Goal: Task Accomplishment & Management: Manage account settings

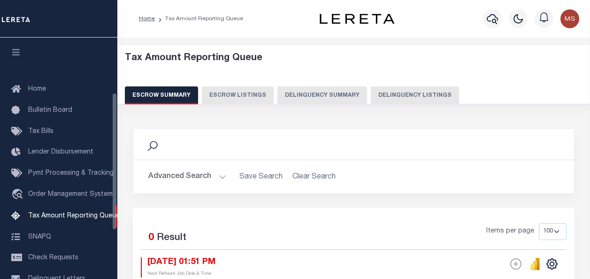
select select "100"
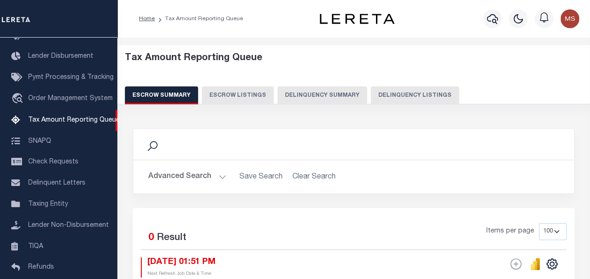
click at [437, 95] on button "Delinquency Listings" at bounding box center [415, 95] width 88 height 18
select select
select select "100"
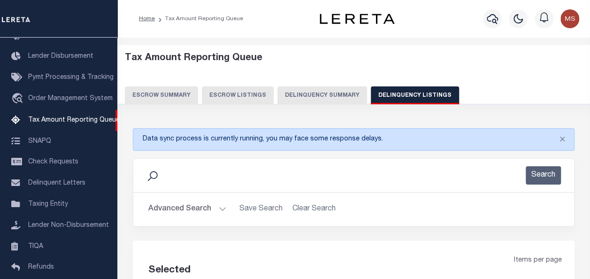
select select "100"
click at [209, 205] on button "Advanced Search" at bounding box center [187, 209] width 78 height 18
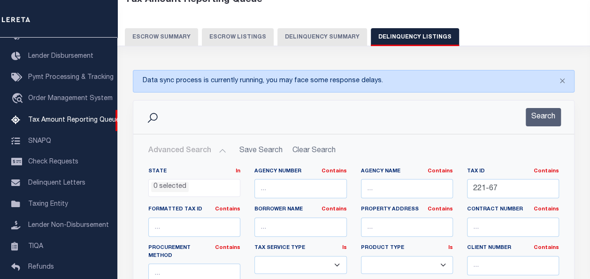
scroll to position [94, 0]
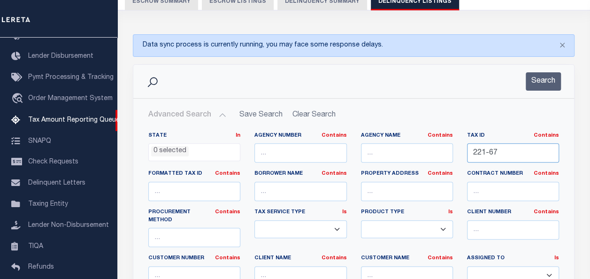
drag, startPoint x: 513, startPoint y: 150, endPoint x: 444, endPoint y: 151, distance: 69.5
click at [444, 151] on div "State In In AK AL AR AZ CA CO CT DC DE FL GA GU HI IA ID IL IN KS KY LA MA MD M…" at bounding box center [353, 231] width 425 height 199
paste input "236-34"
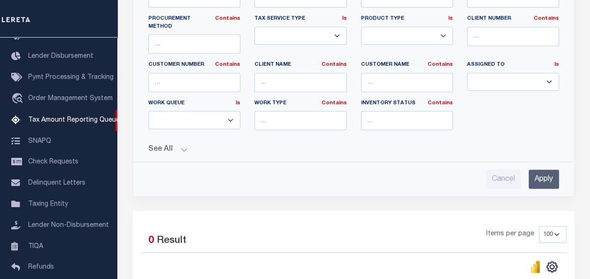
scroll to position [329, 0]
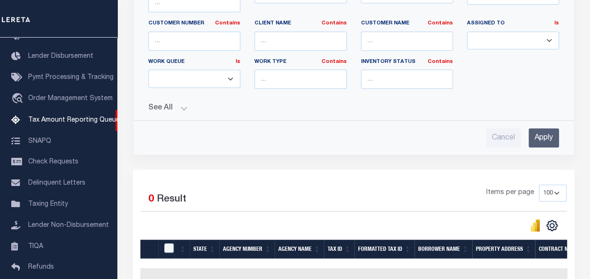
type input "236-34"
click at [545, 128] on input "Apply" at bounding box center [543, 137] width 31 height 19
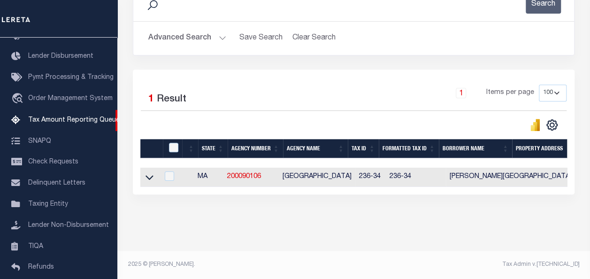
scroll to position [176, 0]
click at [143, 172] on td at bounding box center [149, 177] width 18 height 19
checkbox input "true"
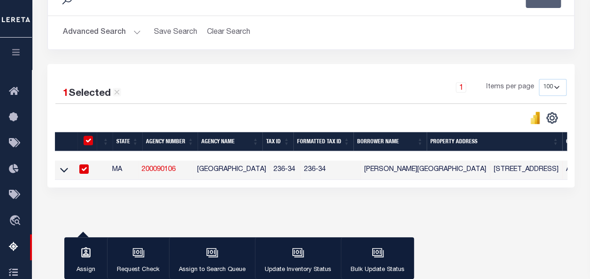
scroll to position [175, 0]
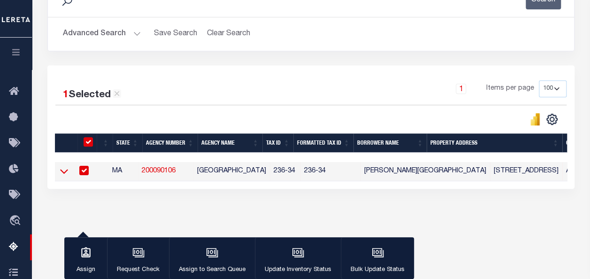
click at [65, 174] on icon at bounding box center [64, 171] width 8 height 10
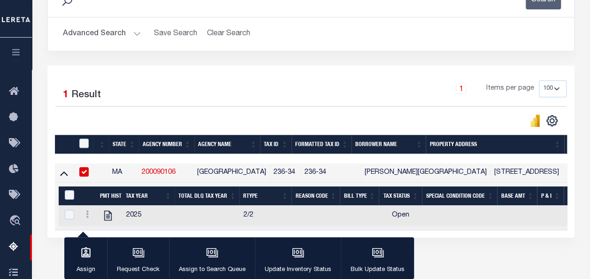
click at [82, 213] on td at bounding box center [87, 216] width 18 height 20
checkbox input "true"
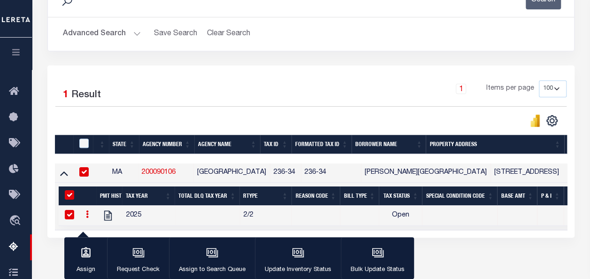
click at [85, 214] on link at bounding box center [87, 216] width 10 height 8
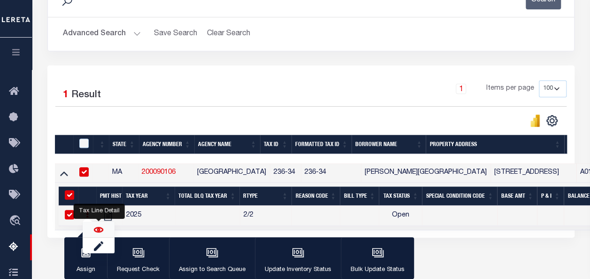
click at [100, 228] on img "" at bounding box center [98, 229] width 9 height 9
checkbox input "false"
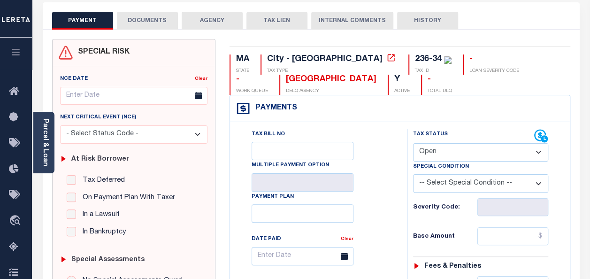
scroll to position [47, 0]
click at [459, 147] on select "- Select Status Code - Open Due/Unpaid Paid Incomplete No Tax Due Internal Refu…" at bounding box center [480, 152] width 135 height 18
select select "PYD"
click at [413, 143] on select "- Select Status Code - Open Due/Unpaid Paid Incomplete No Tax Due Internal Refu…" at bounding box center [480, 152] width 135 height 18
type input "[DATE]"
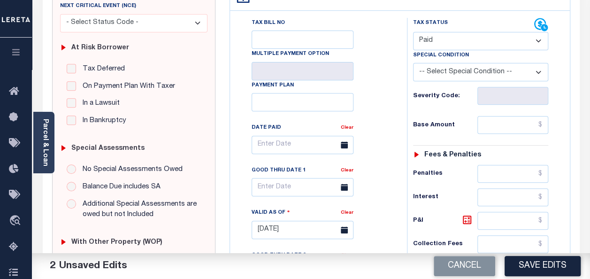
scroll to position [141, 0]
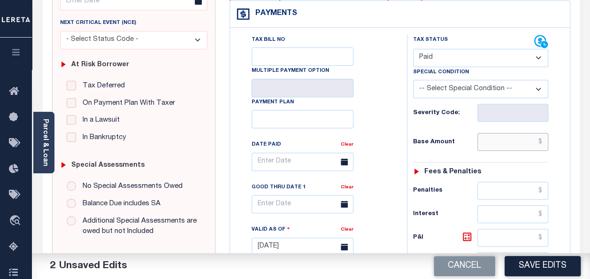
drag, startPoint x: 522, startPoint y: 145, endPoint x: 530, endPoint y: 144, distance: 8.1
click at [522, 145] on input "text" at bounding box center [512, 142] width 71 height 18
type input "$0.00"
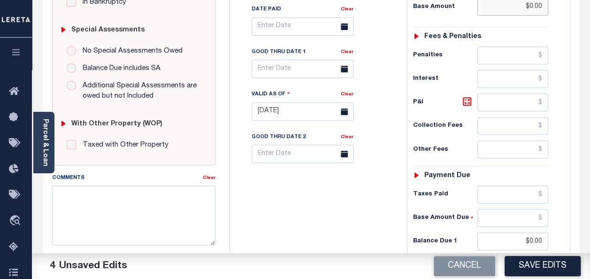
scroll to position [282, 0]
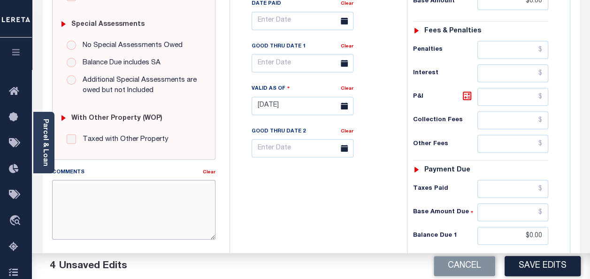
click at [90, 199] on textarea "Comments" at bounding box center [133, 209] width 163 height 59
paste textarea "Spoke with t/c john no taxes are due"
click at [117, 188] on textarea "Spoke with t/c john no taxes are due" at bounding box center [133, 209] width 163 height 59
drag, startPoint x: 59, startPoint y: 187, endPoint x: 178, endPoint y: 190, distance: 119.3
click at [178, 190] on textarea "Spoke with t/c jorden no taxes are due" at bounding box center [133, 209] width 163 height 59
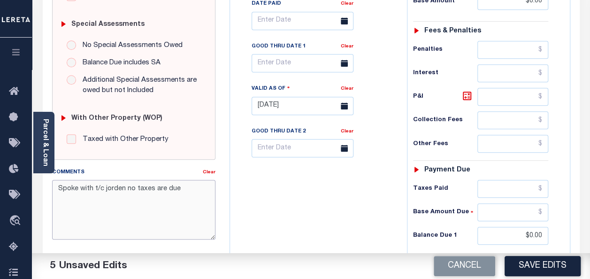
type textarea "Spoke with t/c jorden no taxes are due"
click at [539, 267] on button "Save Edits" at bounding box center [543, 266] width 76 height 20
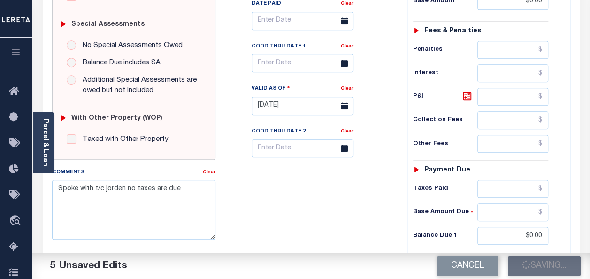
checkbox input "false"
type textarea "Spoke with t/c jorden no taxes are due"
type input "$0"
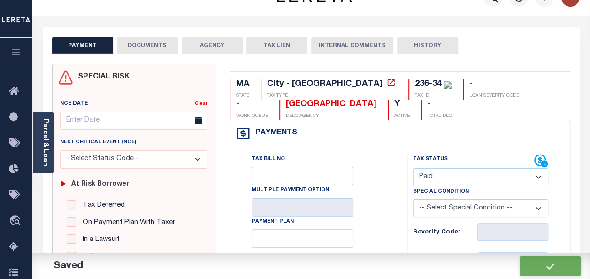
scroll to position [0, 0]
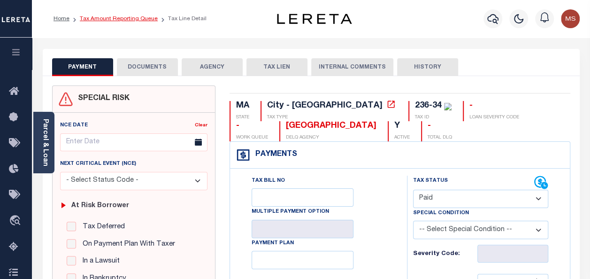
click at [96, 18] on link "Tax Amount Reporting Queue" at bounding box center [119, 19] width 78 height 6
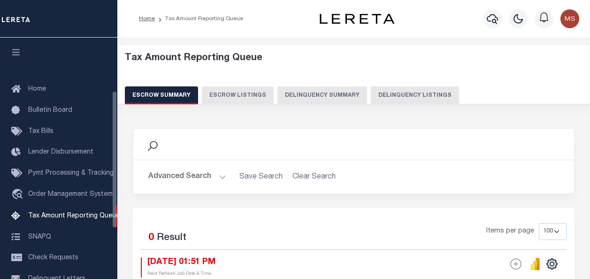
select select "100"
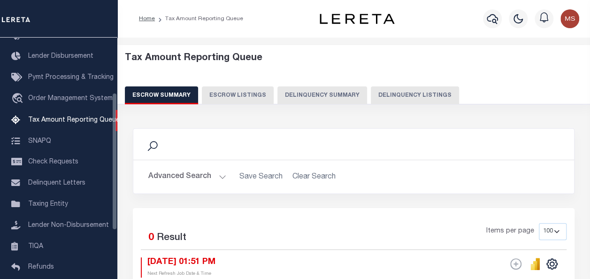
click at [391, 96] on button "Delinquency Listings" at bounding box center [415, 95] width 88 height 18
select select "100"
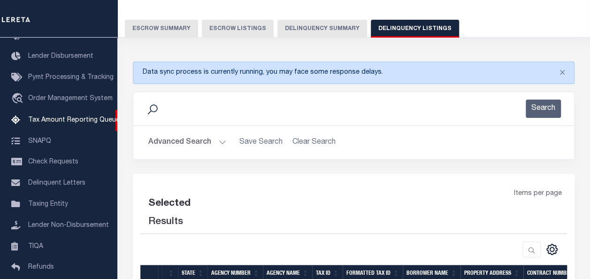
select select "100"
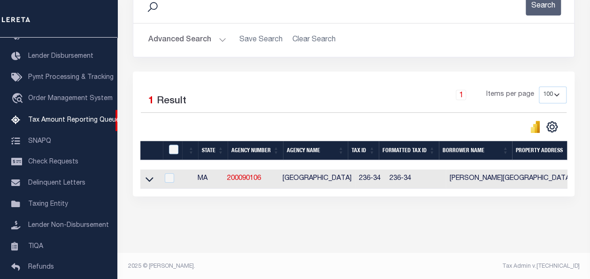
scroll to position [176, 0]
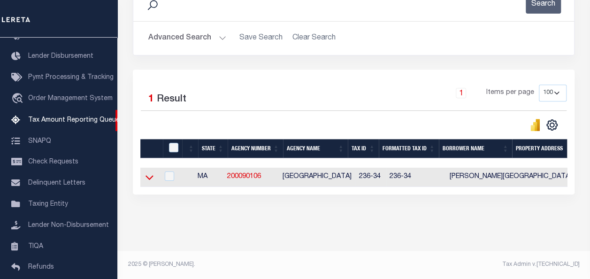
click at [150, 172] on icon at bounding box center [150, 177] width 8 height 10
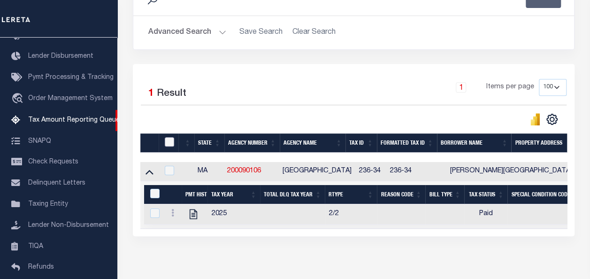
click at [173, 145] on input "checkbox" at bounding box center [169, 141] width 9 height 9
checkbox input "true"
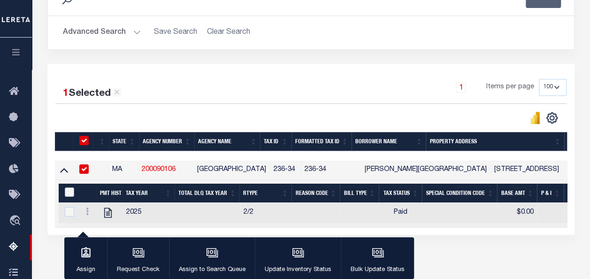
click at [68, 189] on input "&nbsp;" at bounding box center [69, 191] width 9 height 9
checkbox input "true"
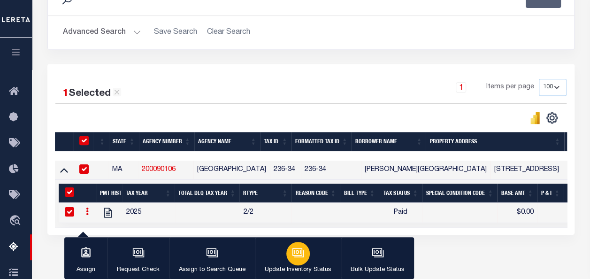
click at [296, 253] on icon "button" at bounding box center [297, 252] width 7 height 4
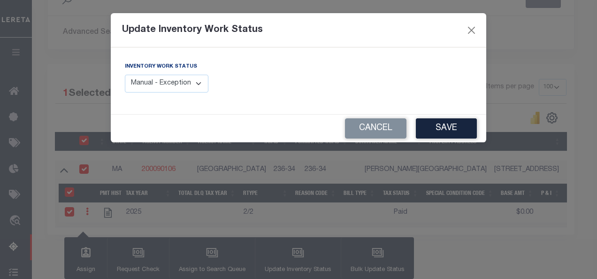
click at [180, 84] on select "Manual - Exception Pended - Awaiting Search Late Add Exception Completed" at bounding box center [167, 84] width 84 height 18
select select "4"
click at [125, 75] on select "Manual - Exception Pended - Awaiting Search Late Add Exception Completed" at bounding box center [167, 84] width 84 height 18
click at [461, 128] on button "Save" at bounding box center [446, 128] width 61 height 20
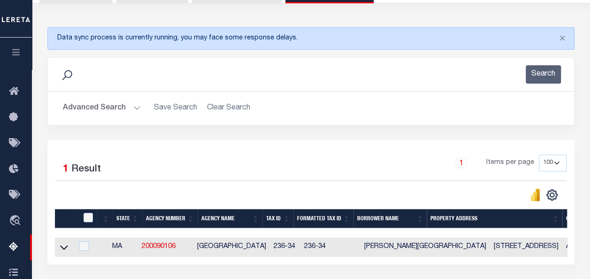
scroll to position [0, 0]
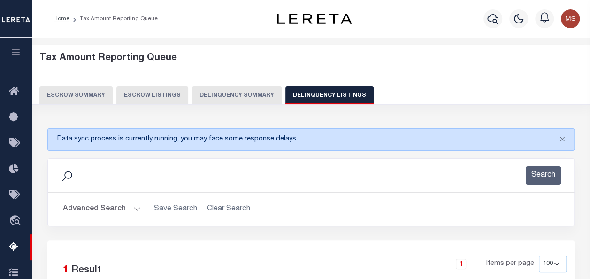
click at [126, 207] on button "Advanced Search" at bounding box center [102, 209] width 78 height 18
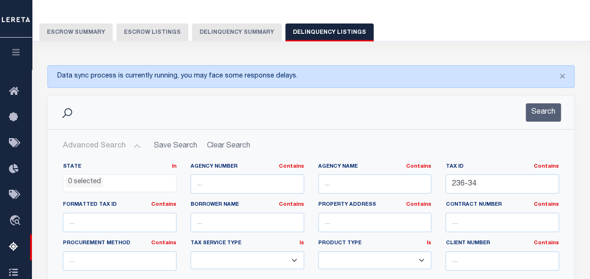
scroll to position [94, 0]
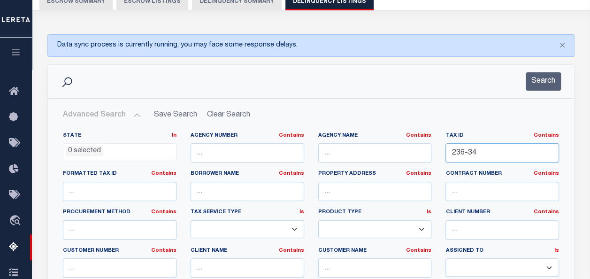
drag, startPoint x: 490, startPoint y: 149, endPoint x: 422, endPoint y: 148, distance: 68.1
click at [422, 148] on div "State In In AK AL AR AZ CA CO CT DC DE FL GA GU HI IA ID IL IN KS KY LA MA MD M…" at bounding box center [311, 227] width 510 height 191
paste input "238-6"
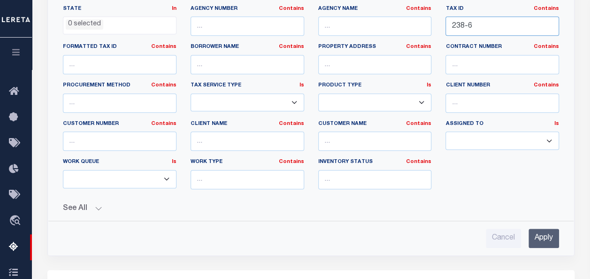
scroll to position [235, 0]
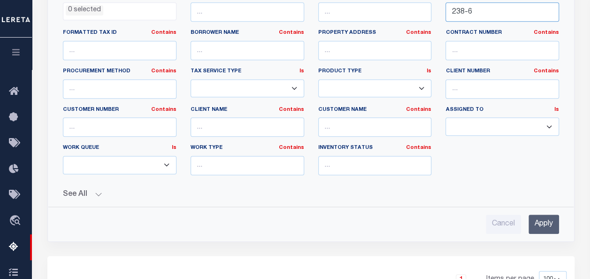
type input "238-6"
click at [542, 221] on input "Apply" at bounding box center [543, 223] width 31 height 19
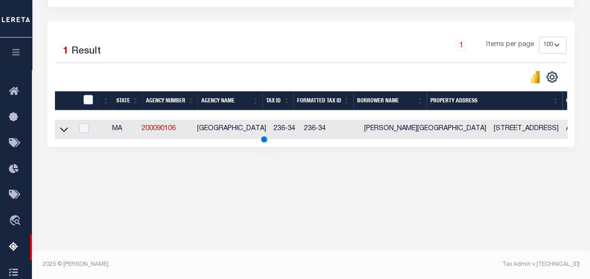
scroll to position [219, 0]
click at [62, 131] on icon at bounding box center [64, 129] width 8 height 10
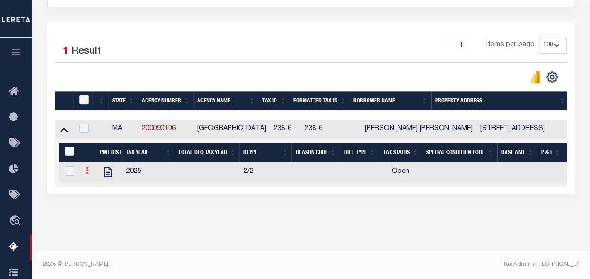
click at [89, 170] on link at bounding box center [87, 172] width 10 height 8
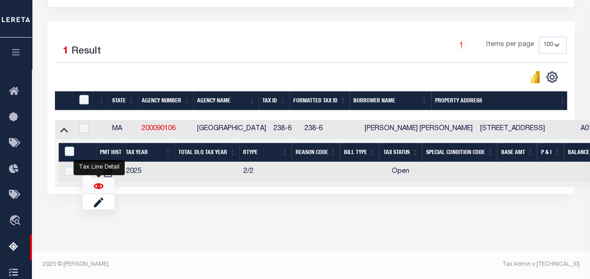
click at [99, 187] on img "" at bounding box center [98, 185] width 9 height 9
checkbox input "true"
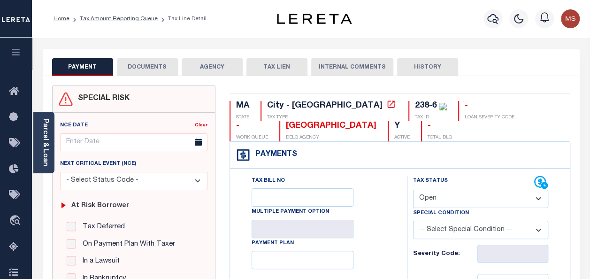
click at [451, 199] on select "- Select Status Code - Open Due/Unpaid Paid Incomplete No Tax Due Internal Refu…" at bounding box center [480, 199] width 135 height 18
select select "PYD"
click at [413, 190] on select "- Select Status Code - Open Due/Unpaid Paid Incomplete No Tax Due Internal Refu…" at bounding box center [480, 199] width 135 height 18
type input "[DATE]"
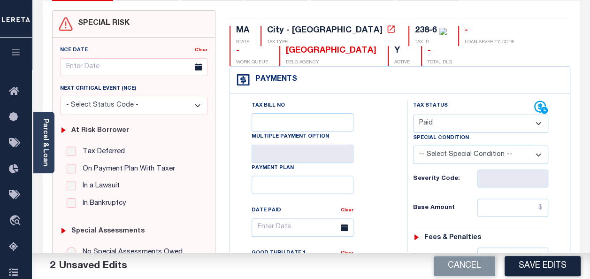
scroll to position [188, 0]
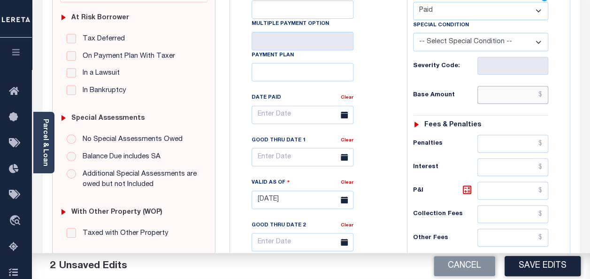
click at [505, 99] on input "text" at bounding box center [512, 95] width 71 height 18
type input "$0.00"
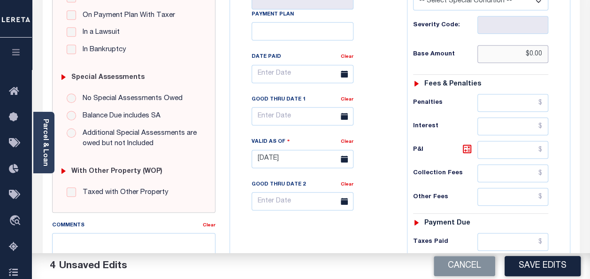
scroll to position [427, 0]
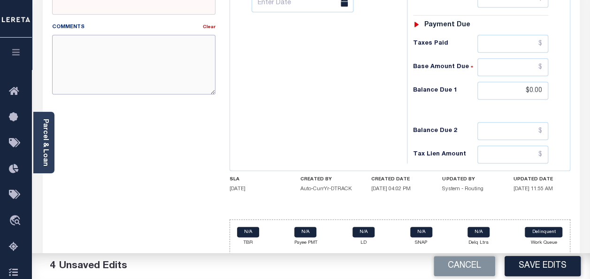
click at [122, 69] on textarea "Comments" at bounding box center [133, 64] width 163 height 59
click at [126, 61] on textarea "Comments" at bounding box center [133, 64] width 163 height 59
paste textarea "Spoke with t/c jorden no taxes are due l"
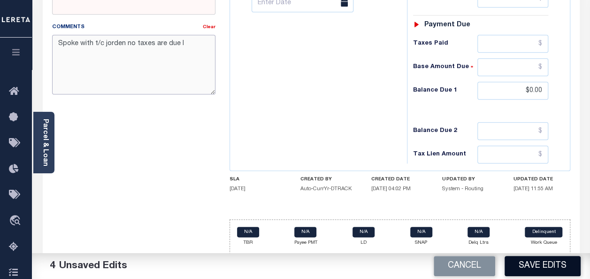
type textarea "Spoke with t/c jorden no taxes are due l"
click at [548, 267] on button "Save Edits" at bounding box center [543, 266] width 76 height 20
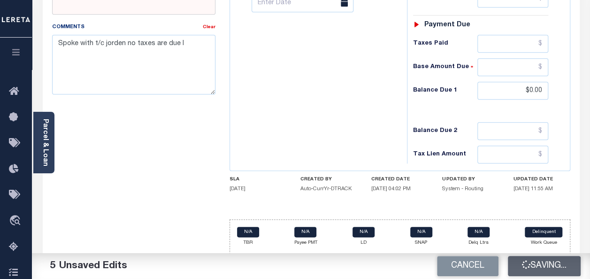
checkbox input "false"
type input "$0"
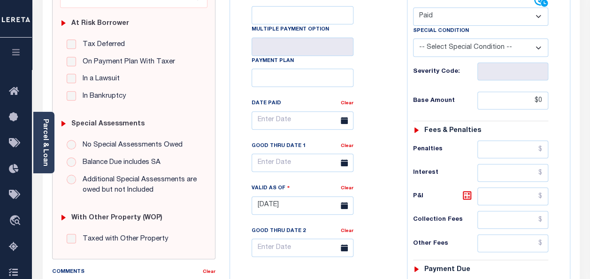
scroll to position [0, 0]
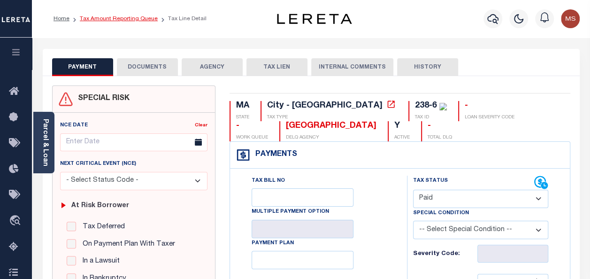
click at [117, 21] on link "Tax Amount Reporting Queue" at bounding box center [119, 19] width 78 height 6
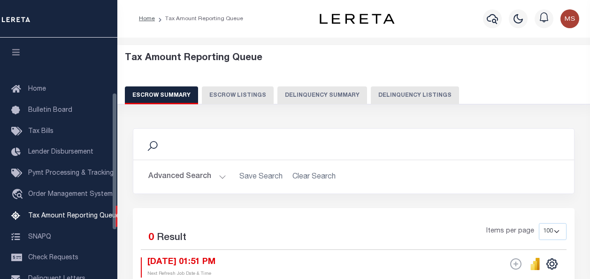
select select "100"
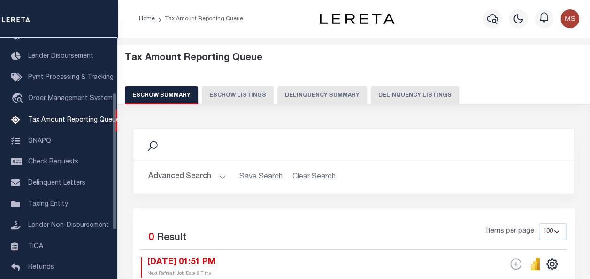
click at [429, 98] on button "Delinquency Listings" at bounding box center [415, 95] width 88 height 18
select select "100"
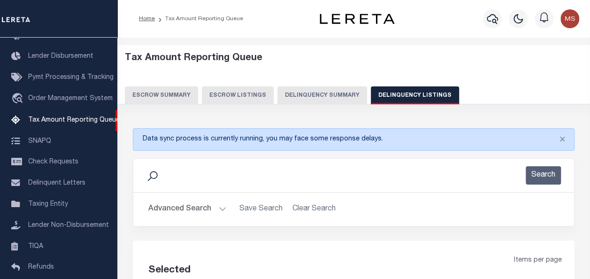
select select "100"
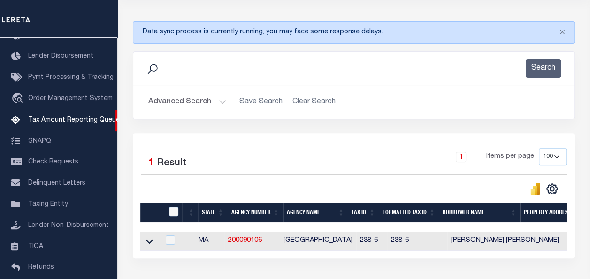
scroll to position [176, 0]
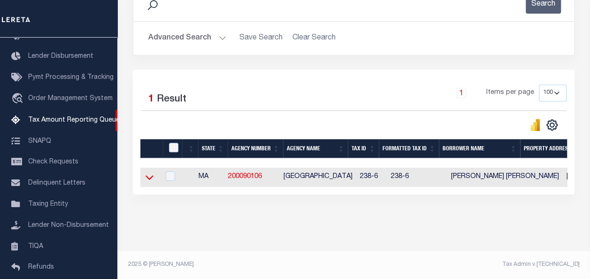
click at [146, 173] on icon at bounding box center [150, 177] width 8 height 10
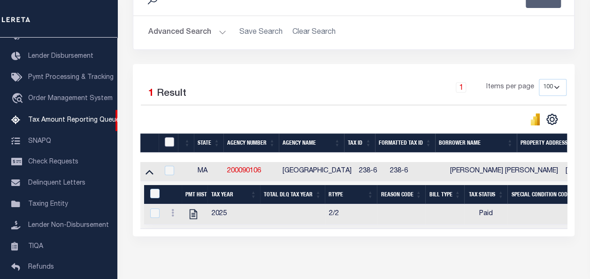
click at [170, 143] on input "checkbox" at bounding box center [169, 141] width 9 height 9
checkbox input "true"
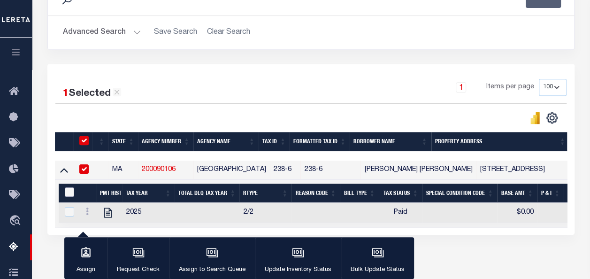
click at [69, 191] on input "&nbsp;" at bounding box center [69, 191] width 9 height 9
checkbox input "true"
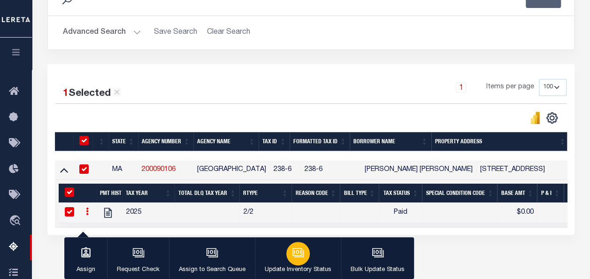
click at [298, 254] on icon "button" at bounding box center [297, 252] width 7 height 4
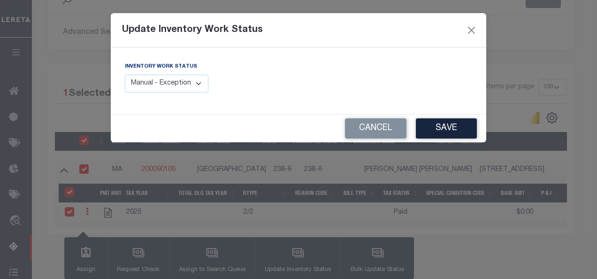
drag, startPoint x: 189, startPoint y: 85, endPoint x: 189, endPoint y: 92, distance: 7.0
click at [189, 85] on select "Manual - Exception Pended - Awaiting Search Late Add Exception Completed" at bounding box center [167, 84] width 84 height 18
select select "4"
click at [125, 75] on select "Manual - Exception Pended - Awaiting Search Late Add Exception Completed" at bounding box center [167, 84] width 84 height 18
click at [459, 131] on button "Save" at bounding box center [446, 128] width 61 height 20
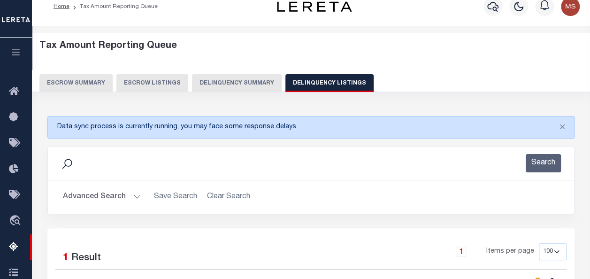
scroll to position [0, 0]
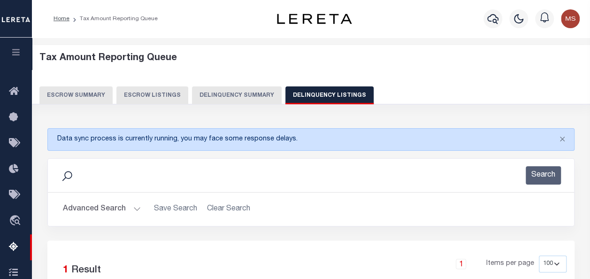
click at [131, 206] on button "Advanced Search" at bounding box center [102, 209] width 78 height 18
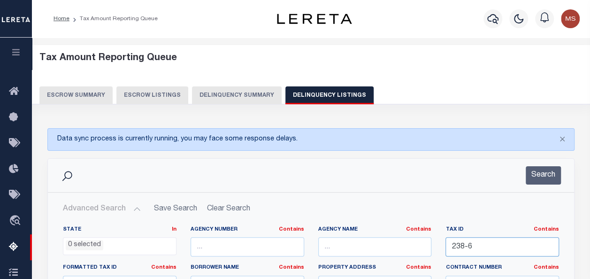
drag, startPoint x: 500, startPoint y: 247, endPoint x: 409, endPoint y: 242, distance: 90.7
paste input "240-23"
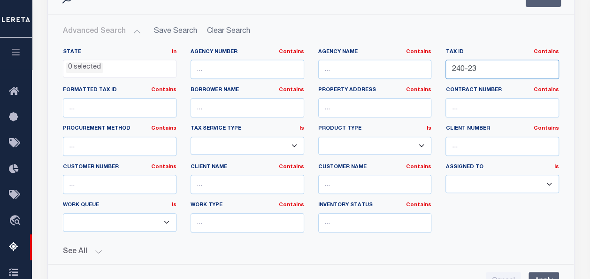
scroll to position [188, 0]
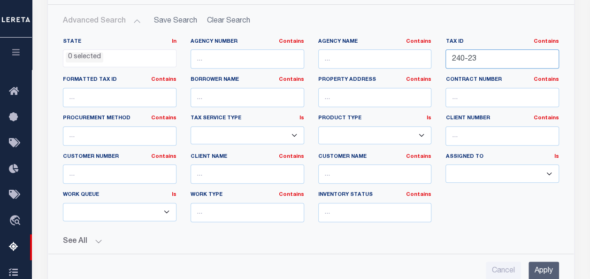
type input "240-23"
click at [546, 264] on input "Apply" at bounding box center [543, 270] width 31 height 19
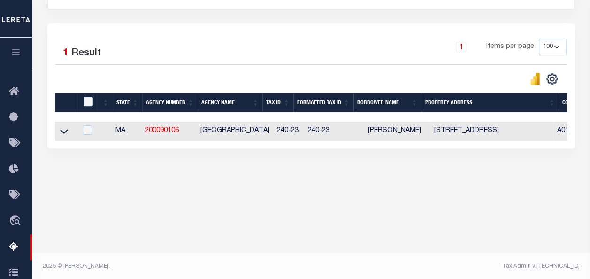
scroll to position [219, 0]
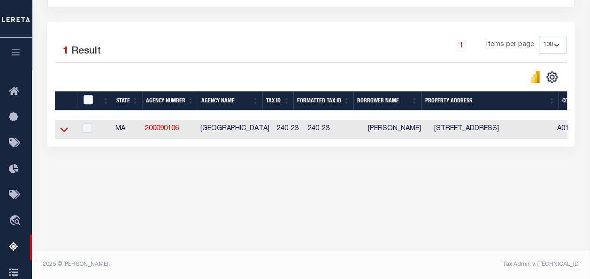
click at [63, 129] on icon at bounding box center [64, 129] width 8 height 10
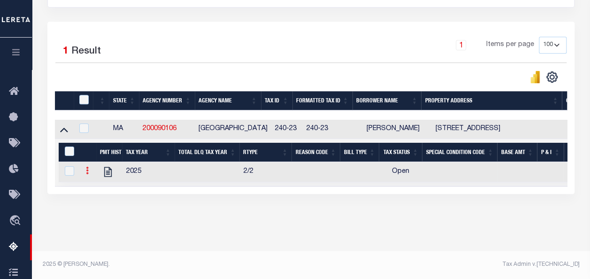
click at [88, 172] on icon at bounding box center [87, 171] width 3 height 8
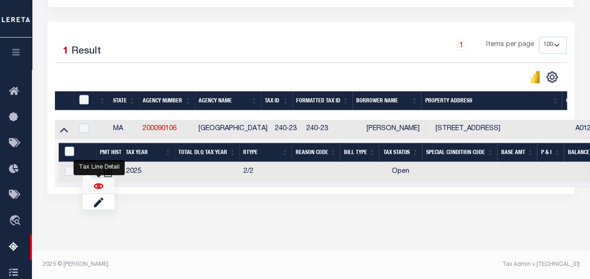
click at [100, 187] on img "" at bounding box center [98, 185] width 9 height 9
checkbox input "true"
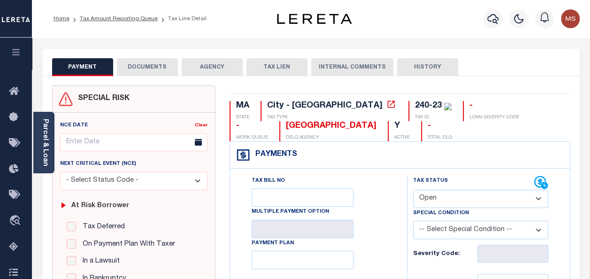
click at [477, 201] on select "- Select Status Code - Open Due/Unpaid Paid Incomplete No Tax Due Internal Refu…" at bounding box center [480, 199] width 135 height 18
select select "PYD"
click at [413, 190] on select "- Select Status Code - Open Due/Unpaid Paid Incomplete No Tax Due Internal Refu…" at bounding box center [480, 199] width 135 height 18
type input "[DATE]"
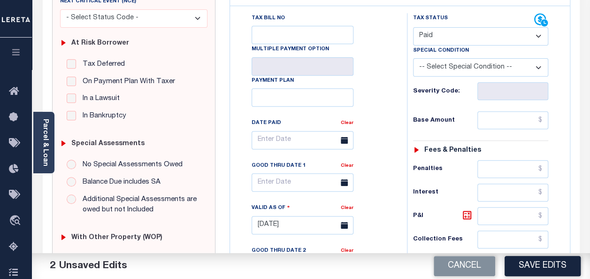
scroll to position [235, 0]
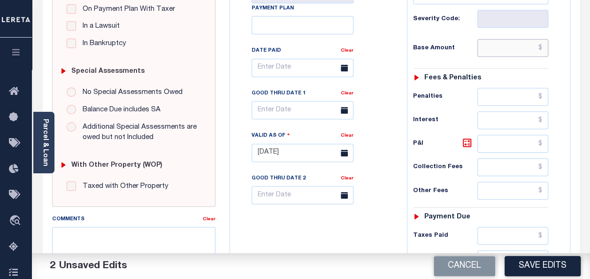
click at [508, 50] on input "text" at bounding box center [512, 48] width 71 height 18
type input "$0.00"
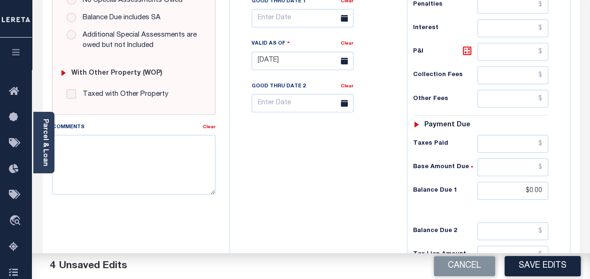
scroll to position [329, 0]
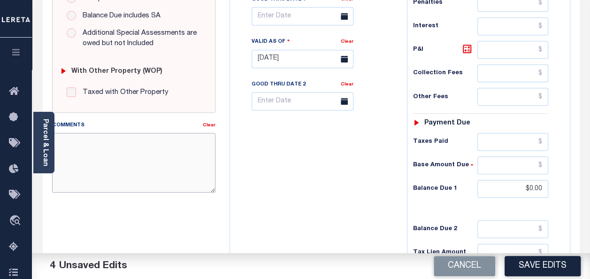
click at [158, 160] on textarea "Comments" at bounding box center [133, 162] width 163 height 59
click at [153, 156] on textarea "Comments" at bounding box center [133, 162] width 163 height 59
paste textarea "Spoke with t/c jorden no taxes are due l"
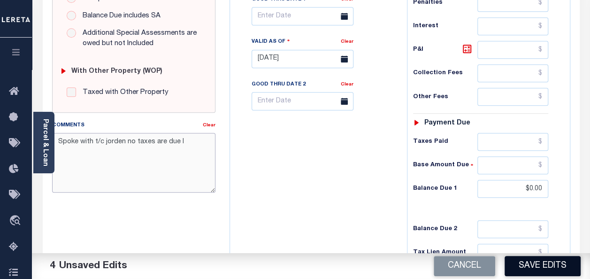
type textarea "Spoke with t/c jorden no taxes are due l"
click at [540, 264] on button "Save Edits" at bounding box center [543, 266] width 76 height 20
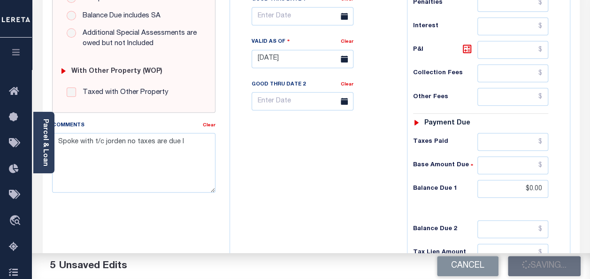
checkbox input "false"
type input "$0"
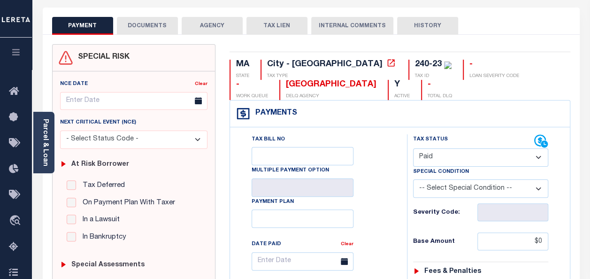
scroll to position [0, 0]
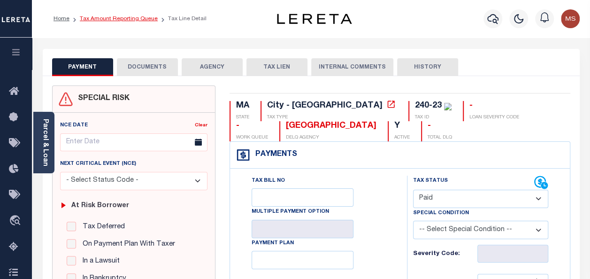
click at [133, 19] on link "Tax Amount Reporting Queue" at bounding box center [119, 19] width 78 height 6
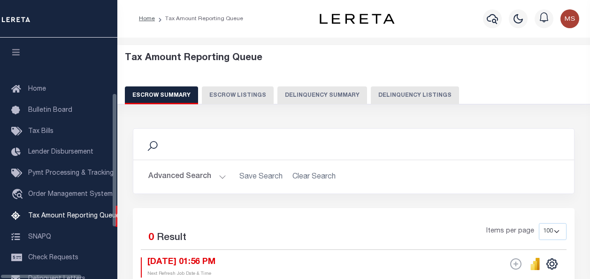
select select "100"
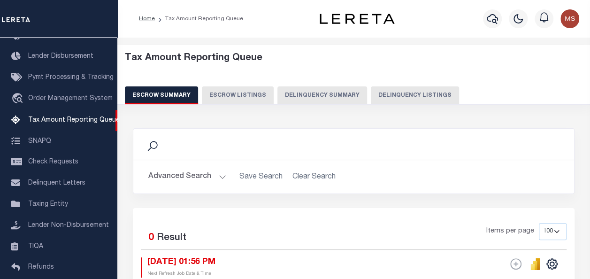
click at [397, 93] on button "Delinquency Listings" at bounding box center [415, 95] width 88 height 18
select select "100"
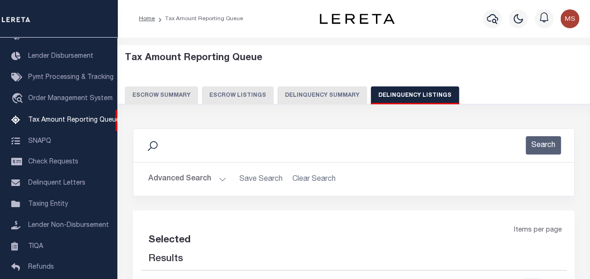
select select "100"
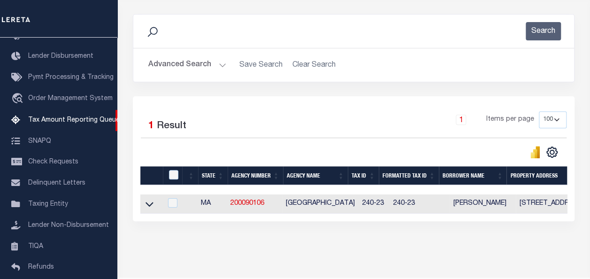
scroll to position [147, 0]
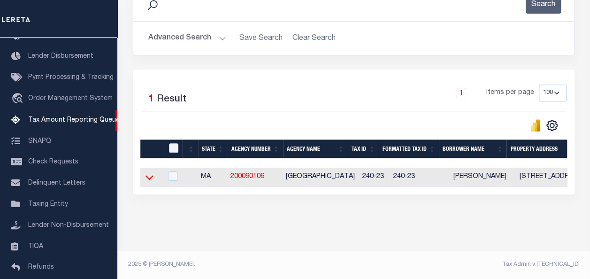
click at [147, 172] on icon at bounding box center [150, 177] width 8 height 10
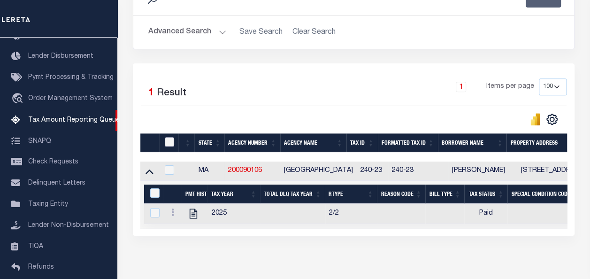
click at [169, 141] on input "checkbox" at bounding box center [169, 141] width 9 height 9
checkbox input "true"
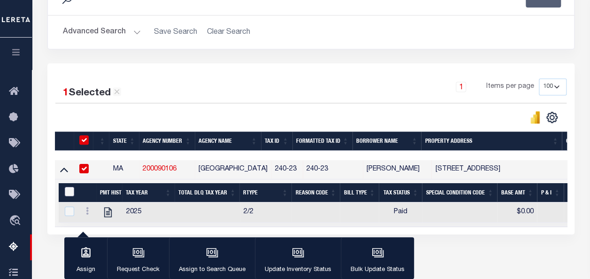
click at [67, 189] on input "&nbsp;" at bounding box center [69, 191] width 9 height 9
checkbox input "true"
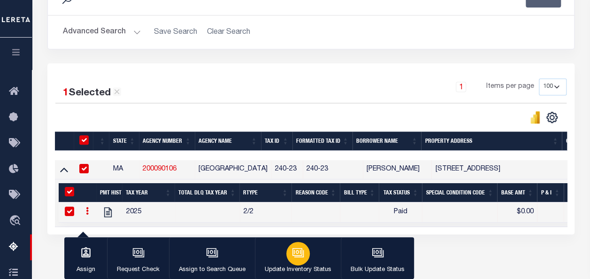
click at [297, 257] on icon "button" at bounding box center [298, 253] width 9 height 7
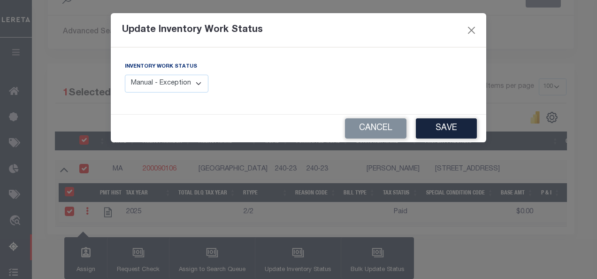
click at [193, 83] on select "Manual - Exception Pended - Awaiting Search Late Add Exception Completed" at bounding box center [167, 84] width 84 height 18
select select "4"
click at [125, 75] on select "Manual - Exception Pended - Awaiting Search Late Add Exception Completed" at bounding box center [167, 84] width 84 height 18
click at [444, 128] on button "Save" at bounding box center [446, 128] width 61 height 20
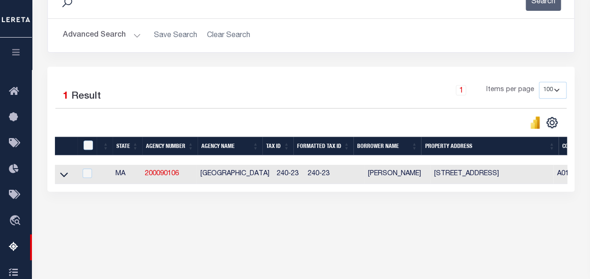
scroll to position [0, 0]
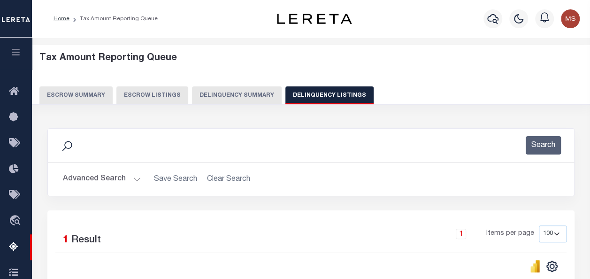
click at [134, 179] on button "Advanced Search" at bounding box center [102, 179] width 78 height 18
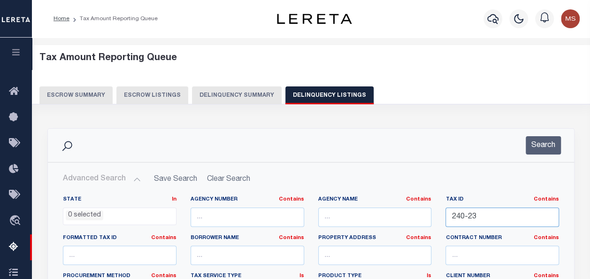
drag, startPoint x: 516, startPoint y: 213, endPoint x: 442, endPoint y: 207, distance: 74.4
click at [442, 207] on div "Tax ID Contains Contains Is 240-23" at bounding box center [502, 215] width 128 height 38
paste input "242A-134"
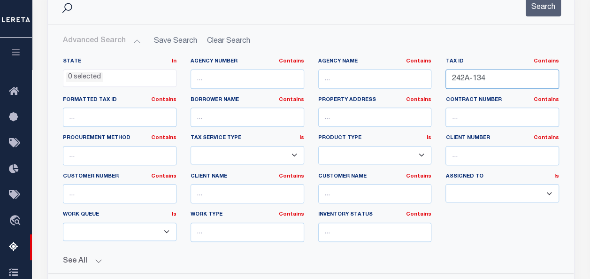
scroll to position [188, 0]
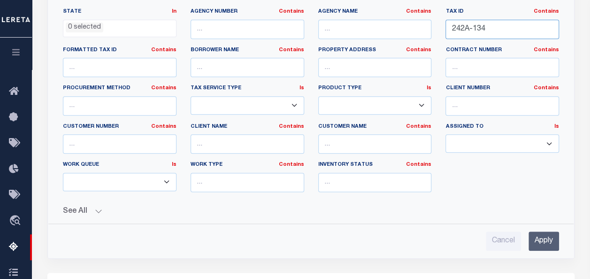
type input "242A-134"
click at [543, 237] on input "Apply" at bounding box center [543, 240] width 31 height 19
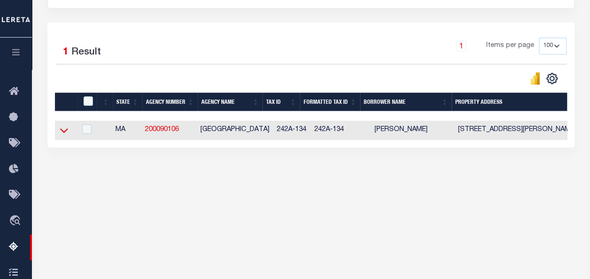
click at [62, 129] on icon at bounding box center [64, 130] width 8 height 10
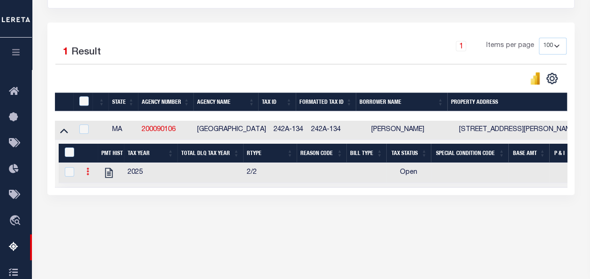
click at [89, 171] on icon at bounding box center [87, 172] width 3 height 8
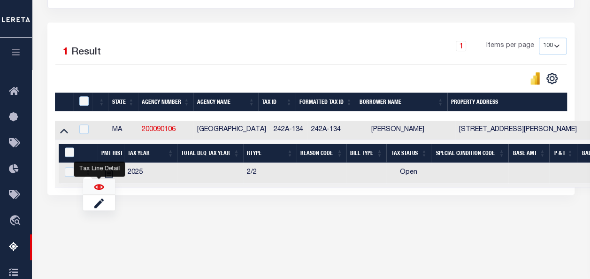
click at [100, 186] on img "" at bounding box center [98, 186] width 9 height 9
checkbox input "true"
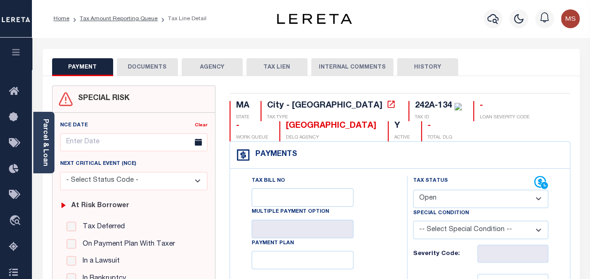
click at [470, 196] on select "- Select Status Code - Open Due/Unpaid Paid Incomplete No Tax Due Internal Refu…" at bounding box center [480, 199] width 135 height 18
select select "PYD"
click at [413, 190] on select "- Select Status Code - Open Due/Unpaid Paid Incomplete No Tax Due Internal Refu…" at bounding box center [480, 199] width 135 height 18
type input "[DATE]"
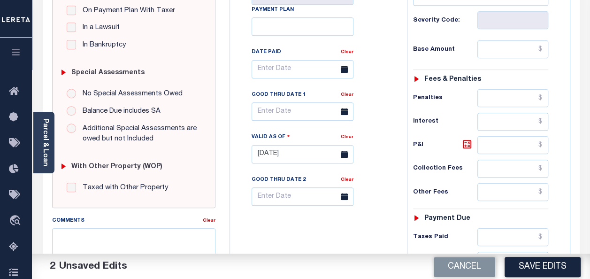
scroll to position [235, 0]
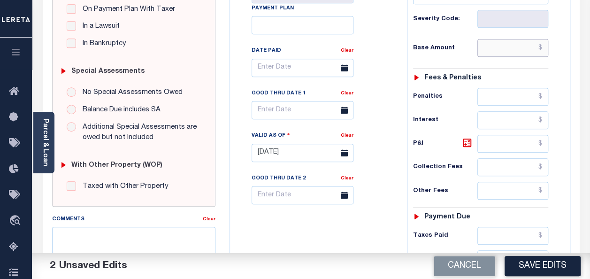
drag, startPoint x: 503, startPoint y: 46, endPoint x: 512, endPoint y: 52, distance: 11.2
click at [505, 47] on input "text" at bounding box center [512, 48] width 71 height 18
type input "$0.00"
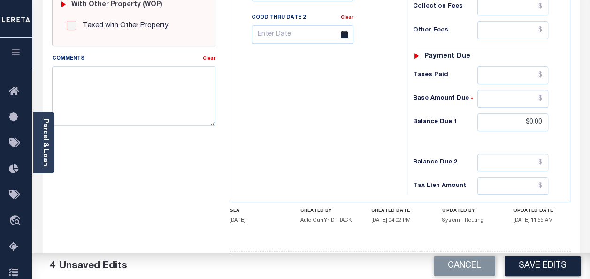
scroll to position [422, 0]
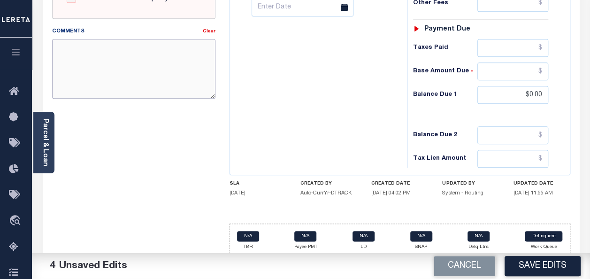
click at [103, 83] on textarea "Comments" at bounding box center [133, 68] width 163 height 59
click at [135, 45] on textarea "Comments" at bounding box center [133, 68] width 163 height 59
paste textarea "Spoke with t/c jorden no taxes are due"
type textarea "Spoke with t/c jorden no taxes are due"
click at [544, 267] on button "Save Edits" at bounding box center [543, 266] width 76 height 20
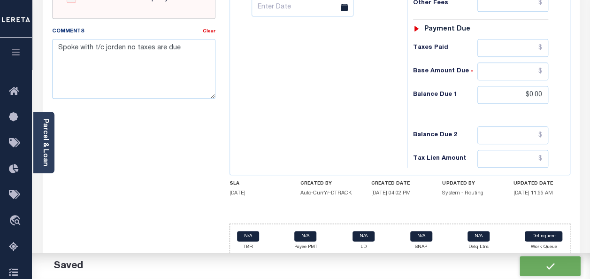
checkbox input "false"
type input "$0"
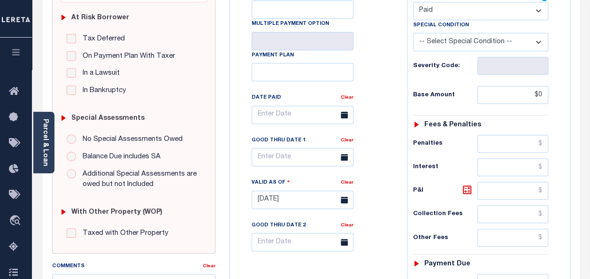
scroll to position [0, 0]
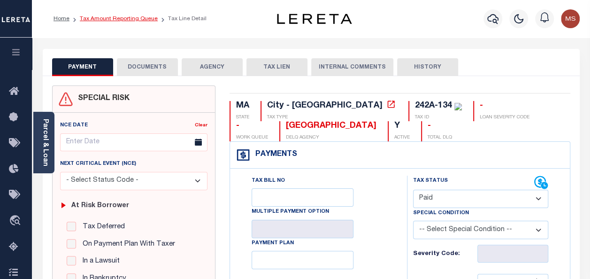
click at [104, 19] on link "Tax Amount Reporting Queue" at bounding box center [119, 19] width 78 height 6
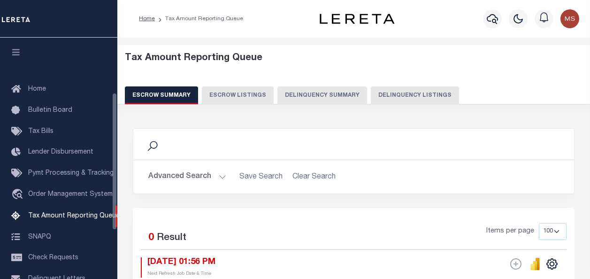
select select "100"
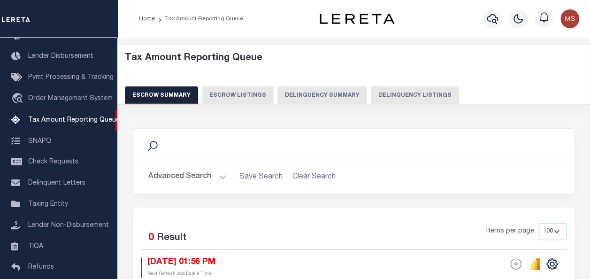
click at [399, 100] on button "Delinquency Listings" at bounding box center [415, 95] width 88 height 18
select select "100"
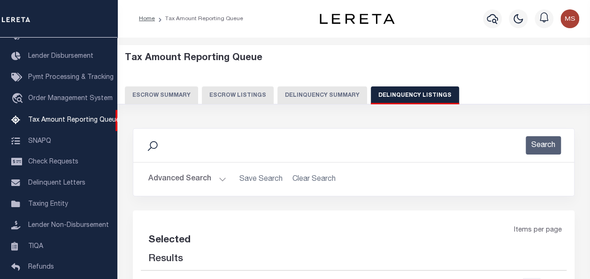
select select "100"
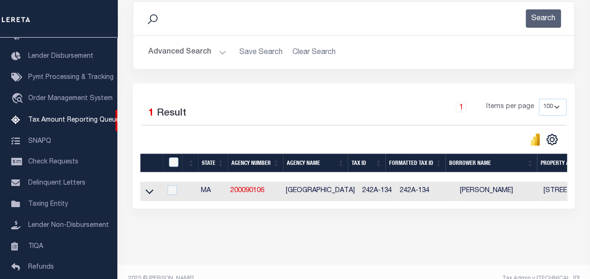
scroll to position [141, 0]
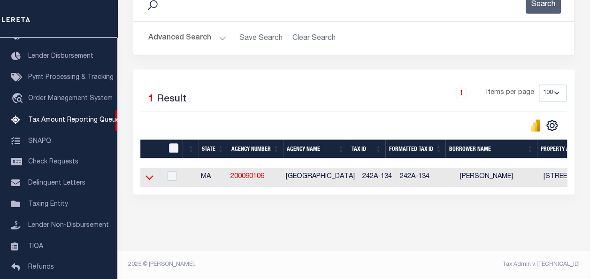
click at [151, 177] on icon at bounding box center [150, 177] width 8 height 10
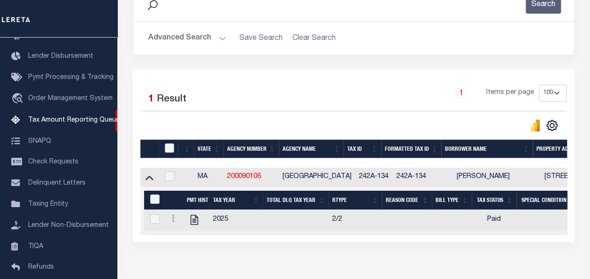
click at [172, 148] on input "checkbox" at bounding box center [169, 147] width 9 height 9
checkbox input "true"
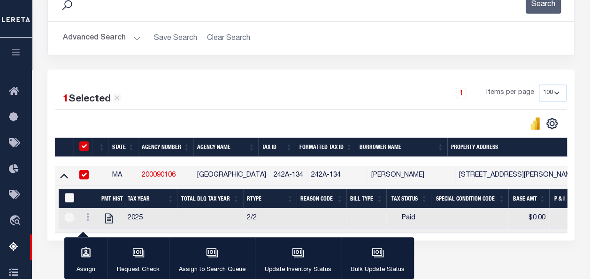
click at [66, 196] on input "&nbsp;" at bounding box center [69, 197] width 9 height 9
checkbox input "true"
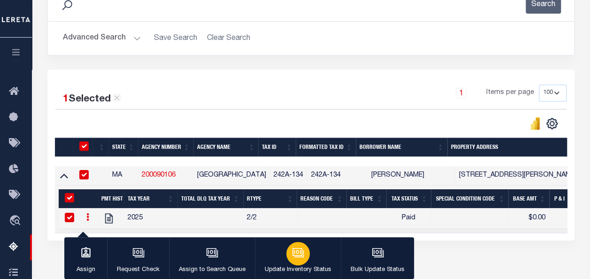
click at [299, 250] on icon "button" at bounding box center [298, 252] width 12 height 12
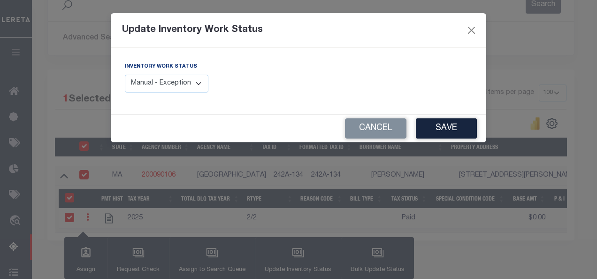
drag, startPoint x: 188, startPoint y: 85, endPoint x: 201, endPoint y: 92, distance: 14.9
click at [188, 85] on select "Manual - Exception Pended - Awaiting Search Late Add Exception Completed" at bounding box center [167, 84] width 84 height 18
select select "4"
click at [125, 75] on select "Manual - Exception Pended - Awaiting Search Late Add Exception Completed" at bounding box center [167, 84] width 84 height 18
click at [448, 128] on button "Save" at bounding box center [446, 128] width 61 height 20
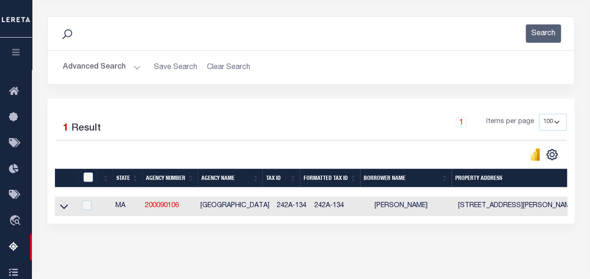
scroll to position [0, 0]
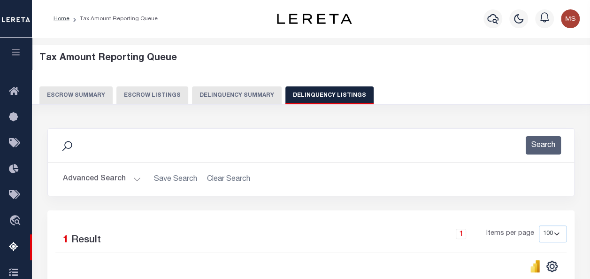
click at [134, 176] on button "Advanced Search" at bounding box center [102, 179] width 78 height 18
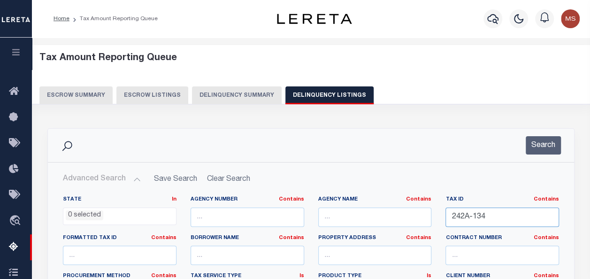
drag, startPoint x: 499, startPoint y: 221, endPoint x: 424, endPoint y: 217, distance: 75.7
paste input "242A-135"
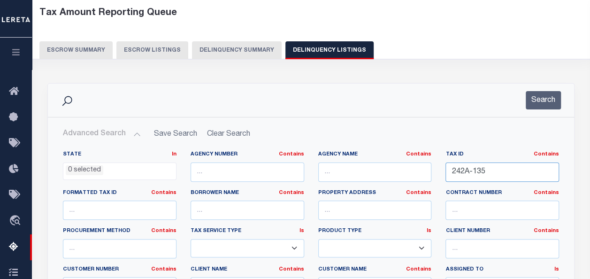
scroll to position [188, 0]
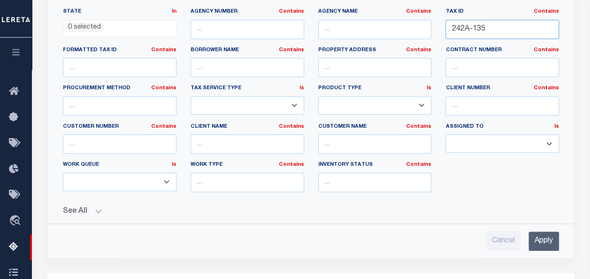
type input "242A-135"
click at [543, 238] on input "Apply" at bounding box center [543, 240] width 31 height 19
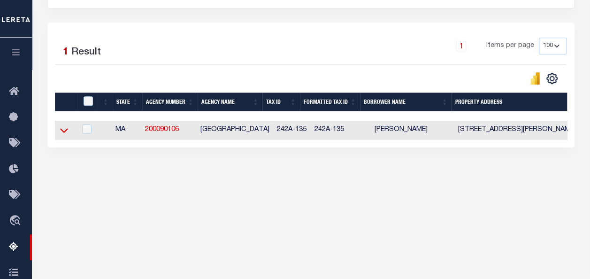
click at [62, 129] on icon at bounding box center [64, 130] width 8 height 10
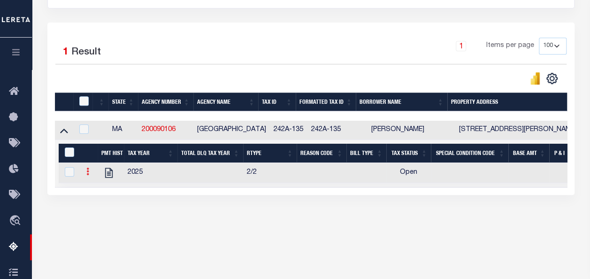
click at [85, 174] on link at bounding box center [88, 173] width 10 height 8
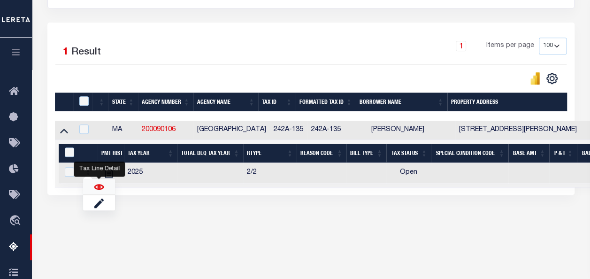
click at [98, 190] on img "" at bounding box center [98, 186] width 9 height 9
checkbox input "true"
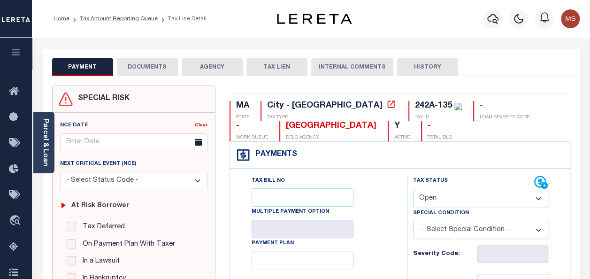
click at [466, 191] on select "- Select Status Code - Open Due/Unpaid Paid Incomplete No Tax Due Internal Refu…" at bounding box center [480, 199] width 135 height 18
select select "PYD"
click at [413, 190] on select "- Select Status Code - Open Due/Unpaid Paid Incomplete No Tax Due Internal Refu…" at bounding box center [480, 199] width 135 height 18
type input "[DATE]"
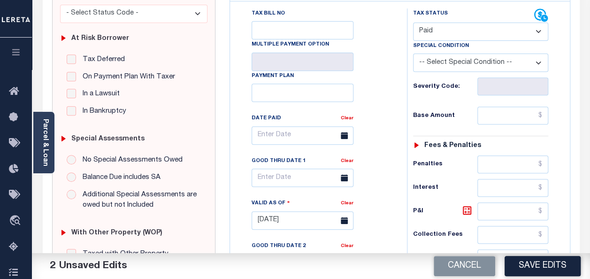
scroll to position [188, 0]
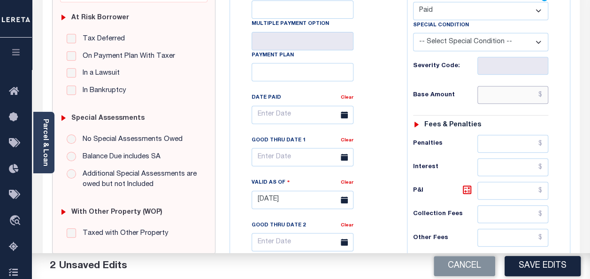
click at [505, 99] on input "text" at bounding box center [512, 95] width 71 height 18
type input "$0.00"
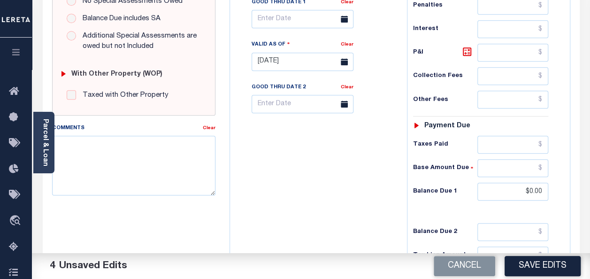
scroll to position [427, 0]
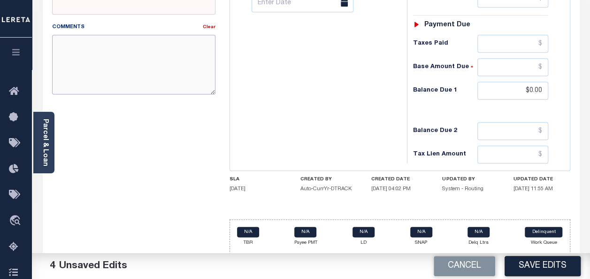
click at [178, 83] on textarea "Comments" at bounding box center [133, 64] width 163 height 59
click at [105, 88] on textarea "Comments" at bounding box center [133, 64] width 163 height 59
paste textarea "Spoke with t/c jorden no taxes are due"
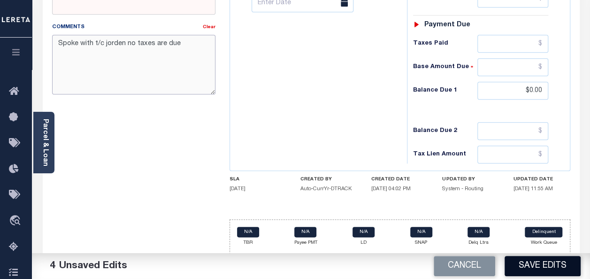
type textarea "Spoke with t/c jorden no taxes are due"
click at [537, 269] on button "Save Edits" at bounding box center [543, 266] width 76 height 20
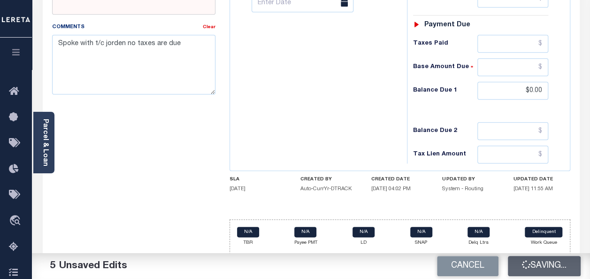
checkbox input "false"
type input "$0"
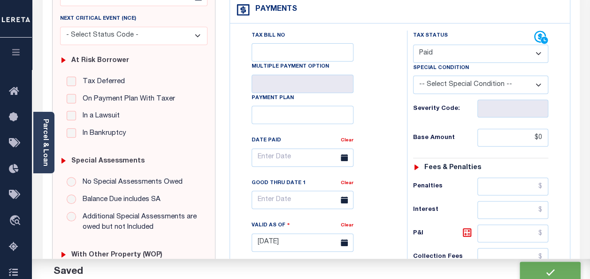
scroll to position [0, 0]
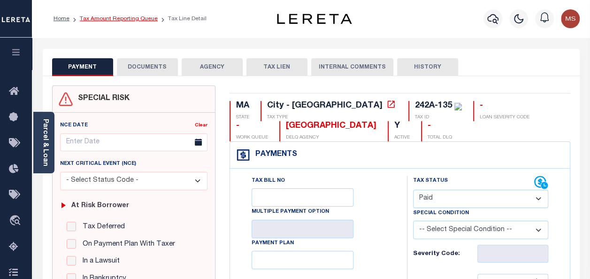
click at [122, 20] on link "Tax Amount Reporting Queue" at bounding box center [119, 19] width 78 height 6
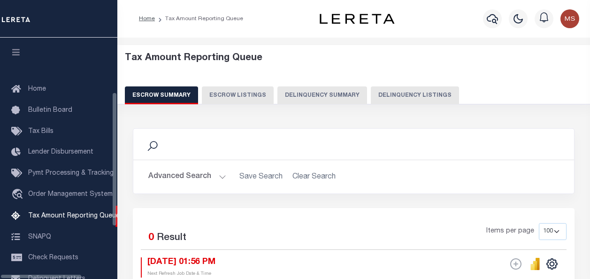
select select "100"
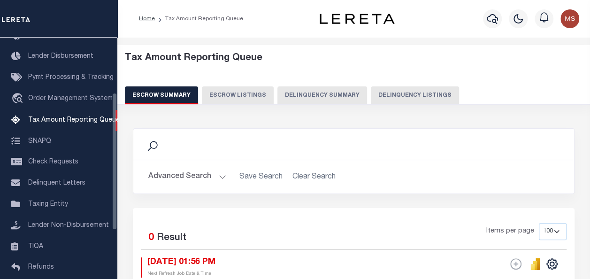
click at [414, 95] on button "Delinquency Listings" at bounding box center [415, 95] width 88 height 18
select select "100"
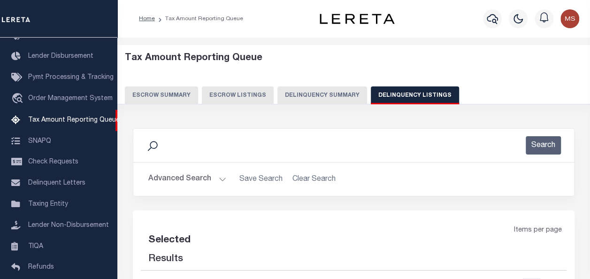
select select "100"
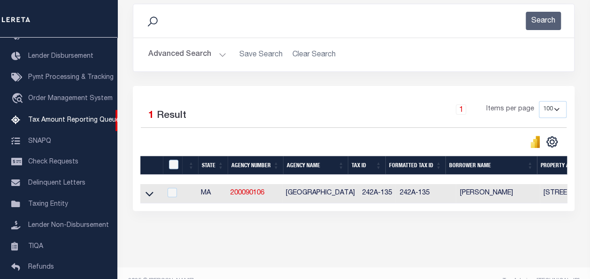
scroll to position [147, 0]
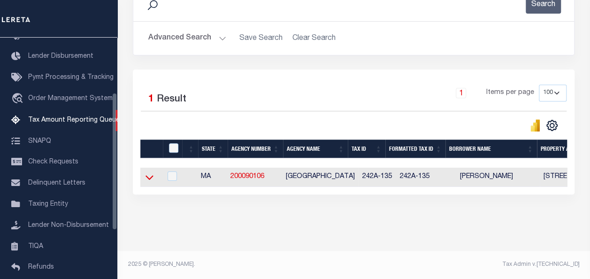
click at [149, 172] on icon at bounding box center [150, 177] width 8 height 10
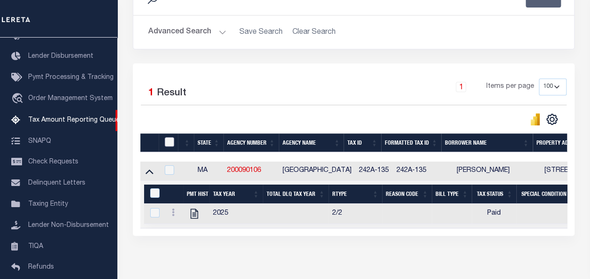
click at [171, 142] on input "checkbox" at bounding box center [169, 141] width 9 height 9
checkbox input "true"
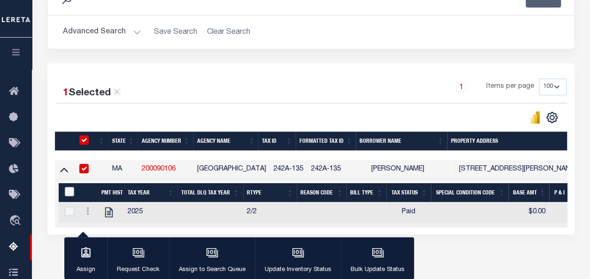
click at [72, 188] on input "&nbsp;" at bounding box center [69, 191] width 9 height 9
checkbox input "true"
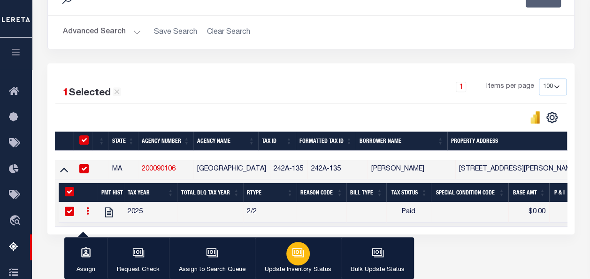
click at [304, 257] on div "button" at bounding box center [297, 253] width 23 height 23
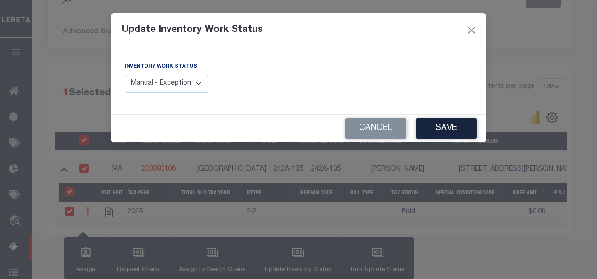
click at [176, 82] on select "Manual - Exception Pended - Awaiting Search Late Add Exception Completed" at bounding box center [167, 84] width 84 height 18
select select "4"
click at [125, 75] on select "Manual - Exception Pended - Awaiting Search Late Add Exception Completed" at bounding box center [167, 84] width 84 height 18
click at [444, 133] on button "Save" at bounding box center [446, 128] width 61 height 20
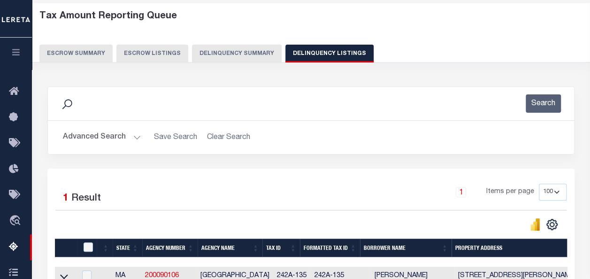
scroll to position [6, 0]
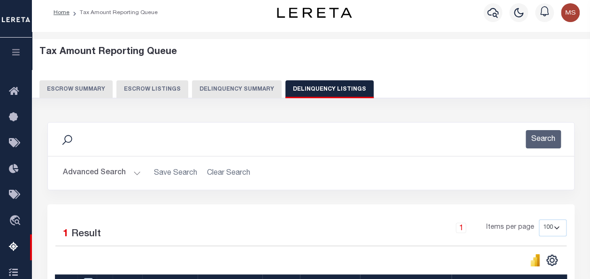
click at [134, 173] on button "Advanced Search" at bounding box center [102, 173] width 78 height 18
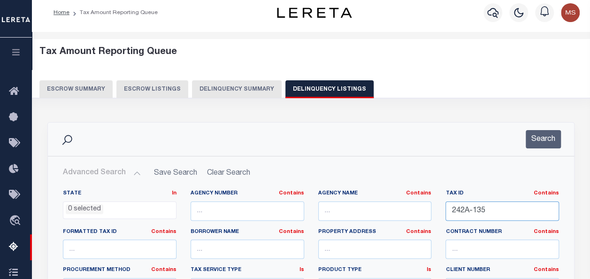
drag, startPoint x: 498, startPoint y: 207, endPoint x: 433, endPoint y: 207, distance: 65.2
paste input "246A-46"
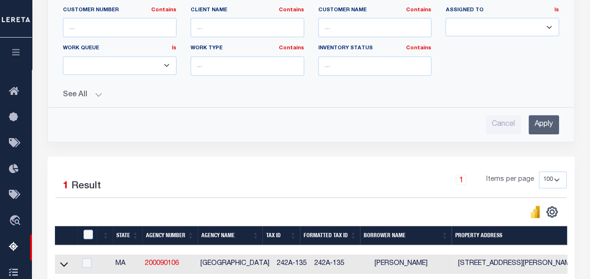
scroll to position [382, 0]
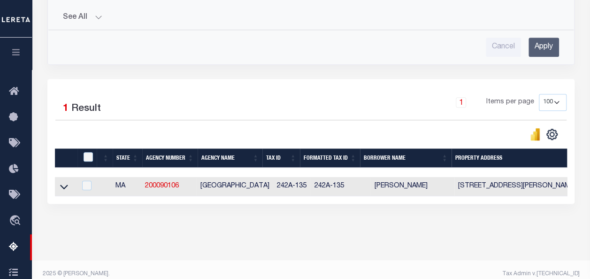
type input "246A-46"
click at [542, 40] on input "Apply" at bounding box center [543, 47] width 31 height 19
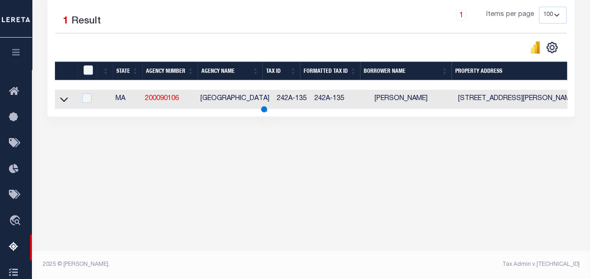
scroll to position [219, 0]
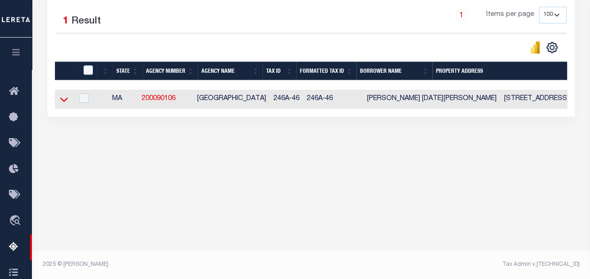
click at [66, 97] on icon at bounding box center [64, 99] width 8 height 10
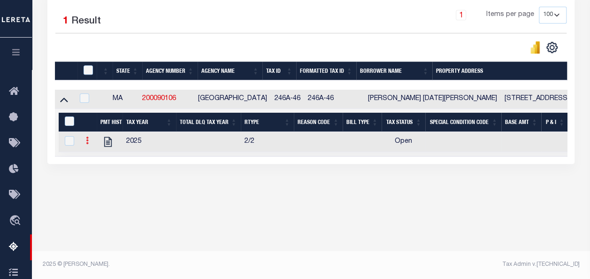
click at [87, 144] on icon at bounding box center [87, 141] width 3 height 8
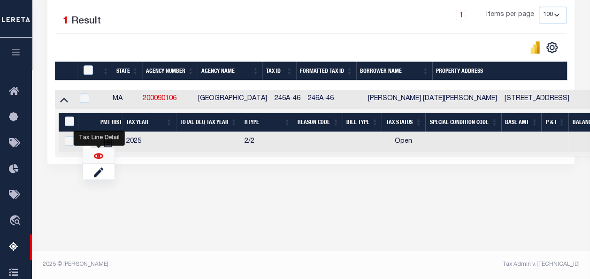
click at [99, 158] on img "" at bounding box center [98, 155] width 9 height 9
checkbox input "true"
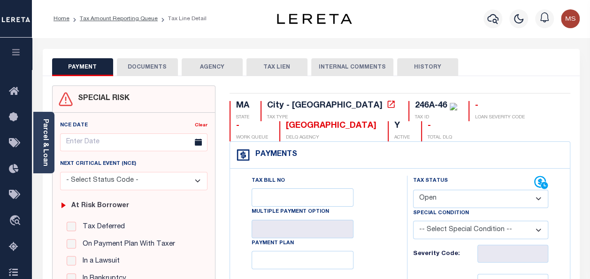
click at [492, 207] on select "- Select Status Code - Open Due/Unpaid Paid Incomplete No Tax Due Internal Refu…" at bounding box center [480, 199] width 135 height 18
select select "PYD"
click at [413, 190] on select "- Select Status Code - Open Due/Unpaid Paid Incomplete No Tax Due Internal Refu…" at bounding box center [480, 199] width 135 height 18
type input "[DATE]"
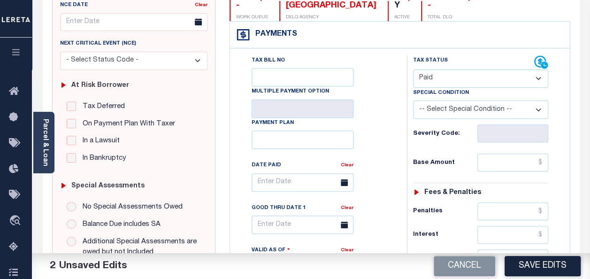
scroll to position [141, 0]
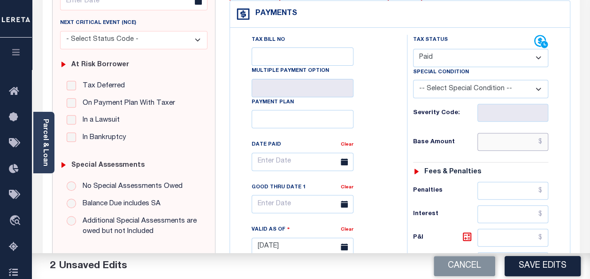
click at [500, 144] on input "text" at bounding box center [512, 142] width 71 height 18
type input "$0.00"
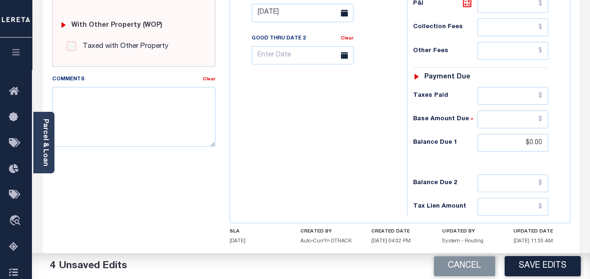
scroll to position [375, 0]
drag, startPoint x: 168, startPoint y: 117, endPoint x: 390, endPoint y: 186, distance: 232.3
click at [169, 118] on textarea "Comments" at bounding box center [133, 115] width 163 height 59
click at [81, 116] on textarea "Comments" at bounding box center [133, 115] width 163 height 59
paste textarea "Spoke with t/c jorden no taxes are due"
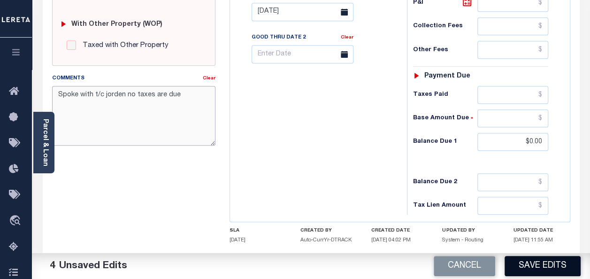
type textarea "Spoke with t/c jorden no taxes are due"
click at [533, 262] on button "Save Edits" at bounding box center [543, 266] width 76 height 20
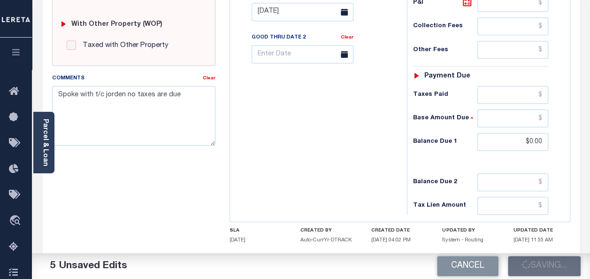
checkbox input "false"
type input "$0"
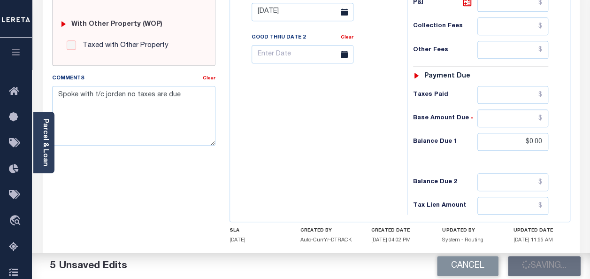
type input "$0"
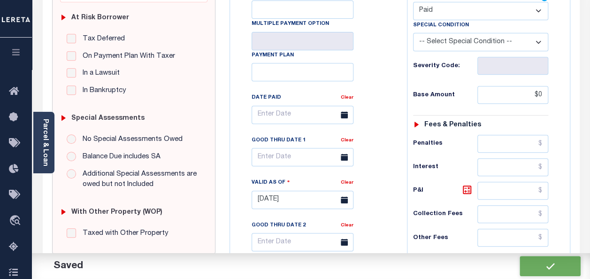
scroll to position [0, 0]
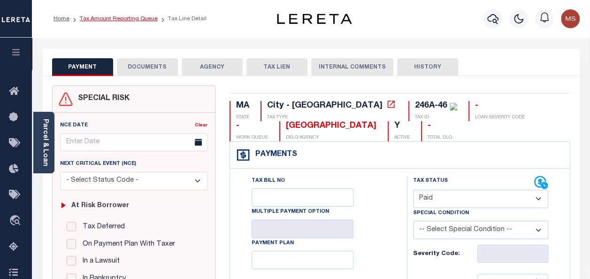
click at [130, 21] on link "Tax Amount Reporting Queue" at bounding box center [119, 19] width 78 height 6
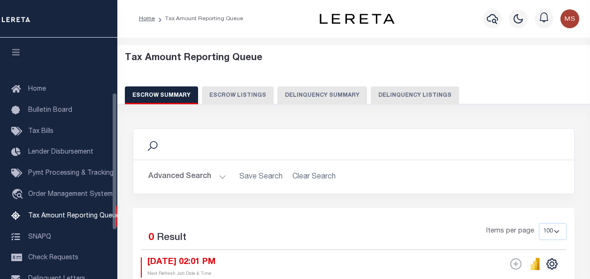
select select "100"
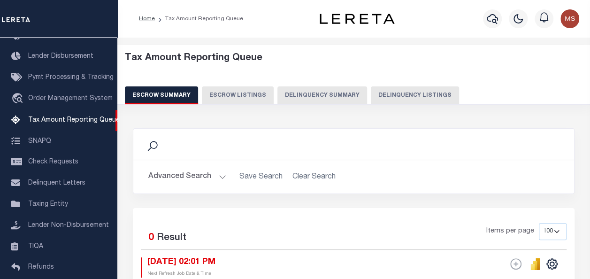
click at [431, 94] on button "Delinquency Listings" at bounding box center [415, 95] width 88 height 18
select select "100"
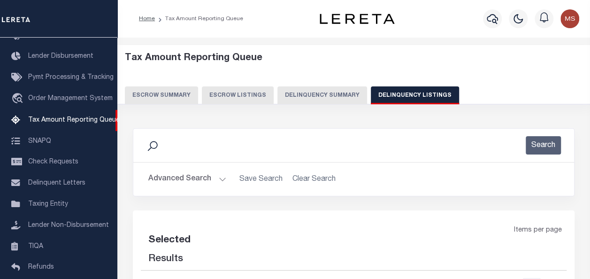
select select "100"
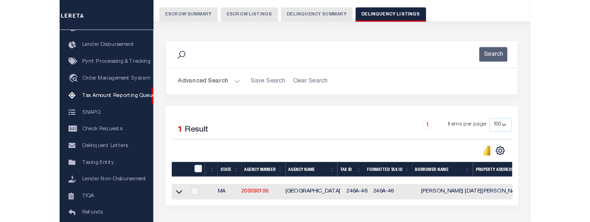
scroll to position [141, 0]
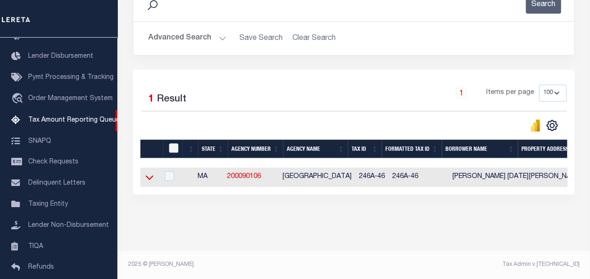
click at [152, 180] on icon at bounding box center [150, 177] width 8 height 10
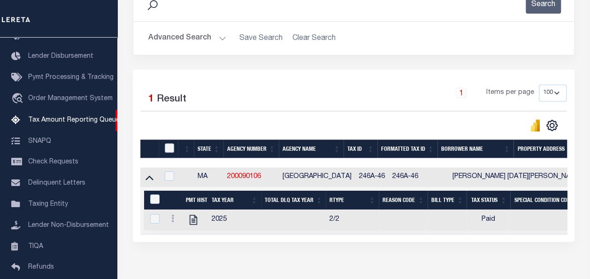
click at [172, 147] on input "checkbox" at bounding box center [169, 147] width 9 height 9
checkbox input "true"
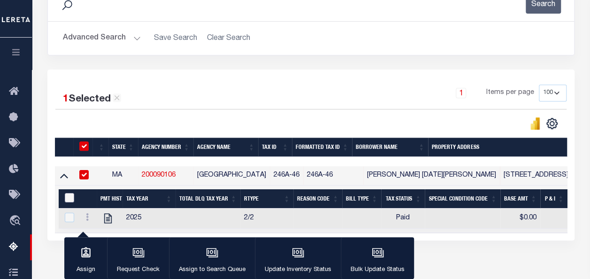
click at [70, 193] on input "&nbsp;" at bounding box center [69, 197] width 9 height 9
checkbox input "true"
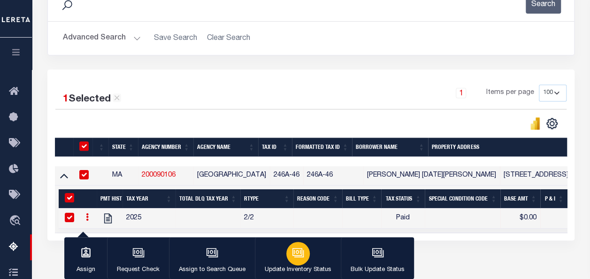
click at [297, 255] on icon "button" at bounding box center [298, 252] width 12 height 12
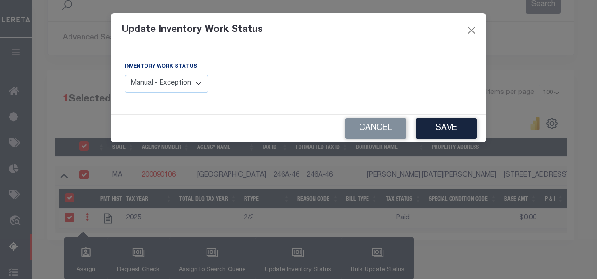
drag, startPoint x: 189, startPoint y: 82, endPoint x: 198, endPoint y: 83, distance: 9.0
click at [189, 82] on select "Manual - Exception Pended - Awaiting Search Late Add Exception Completed" at bounding box center [167, 84] width 84 height 18
select select "4"
click at [125, 75] on select "Manual - Exception Pended - Awaiting Search Late Add Exception Completed" at bounding box center [167, 84] width 84 height 18
click at [452, 128] on button "Save" at bounding box center [446, 128] width 61 height 20
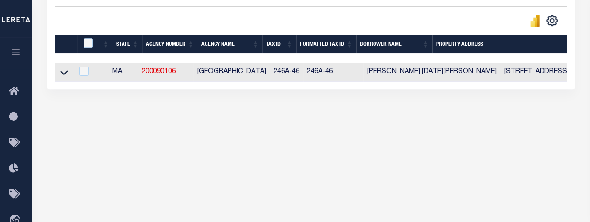
scroll to position [275, 0]
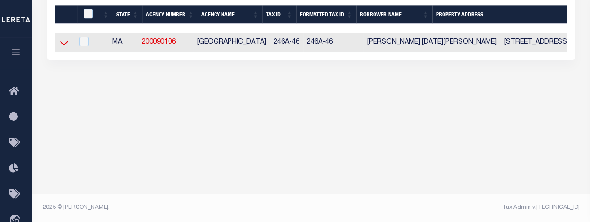
click at [63, 42] on icon at bounding box center [64, 43] width 8 height 10
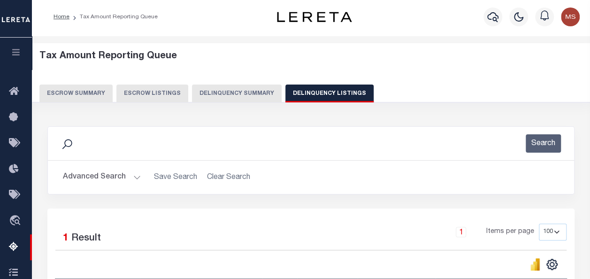
scroll to position [0, 0]
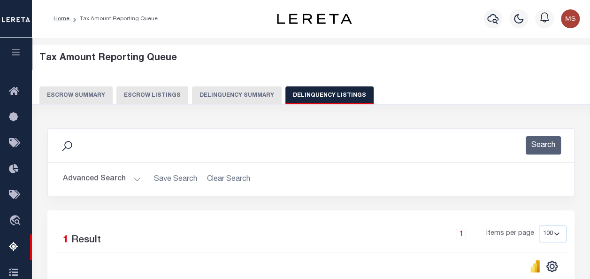
click at [136, 177] on button "Advanced Search" at bounding box center [102, 179] width 78 height 18
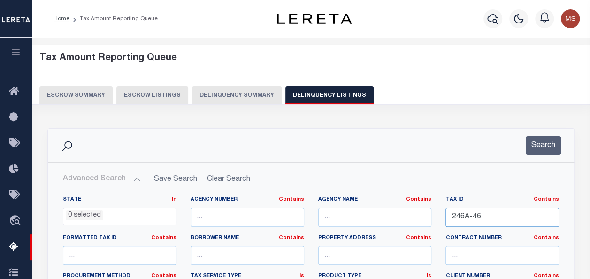
drag, startPoint x: 467, startPoint y: 213, endPoint x: 413, endPoint y: 207, distance: 53.8
paste input "246A-59-2"
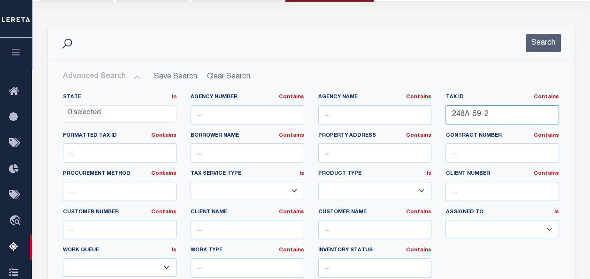
scroll to position [188, 0]
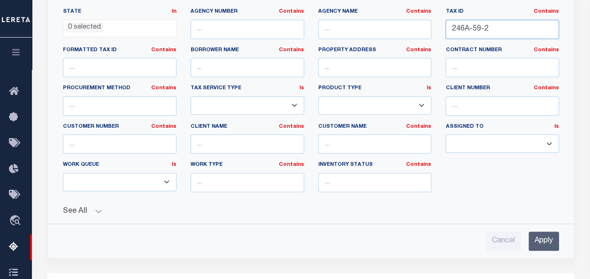
type input "246A-59-2"
click at [544, 232] on input "Apply" at bounding box center [543, 240] width 31 height 19
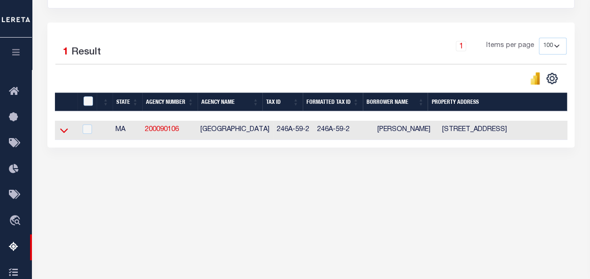
click at [60, 131] on icon at bounding box center [64, 130] width 8 height 10
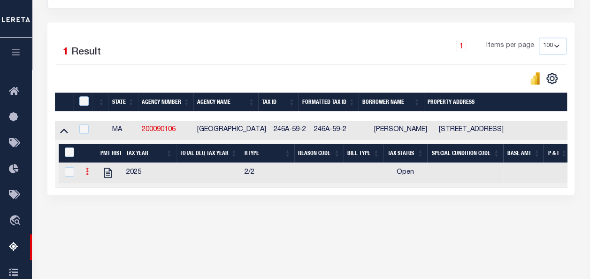
click at [87, 170] on icon at bounding box center [87, 172] width 3 height 8
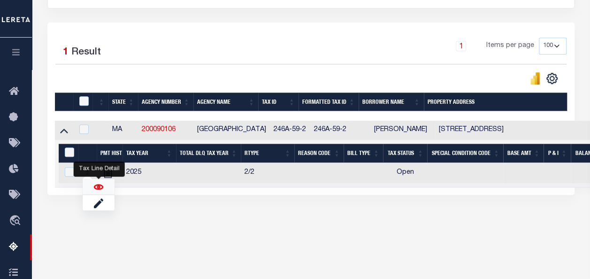
click at [97, 187] on img "" at bounding box center [98, 186] width 9 height 9
checkbox input "true"
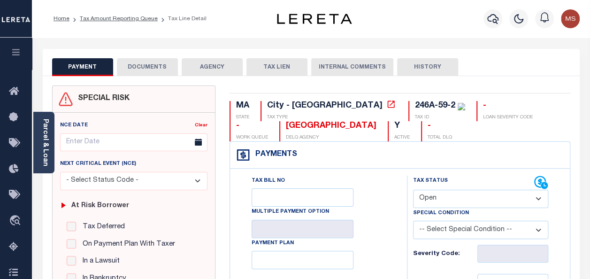
click at [452, 200] on select "- Select Status Code - Open Due/Unpaid Paid Incomplete No Tax Due Internal Refu…" at bounding box center [480, 199] width 135 height 18
select select "PYD"
click at [413, 190] on select "- Select Status Code - Open Due/Unpaid Paid Incomplete No Tax Due Internal Refu…" at bounding box center [480, 199] width 135 height 18
type input "[DATE]"
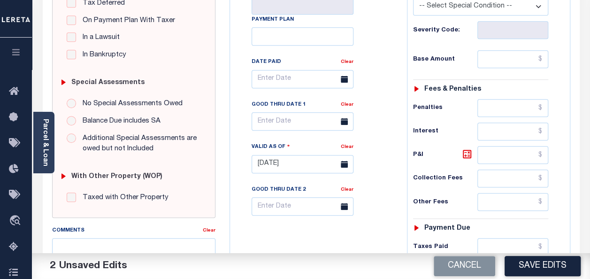
scroll to position [235, 0]
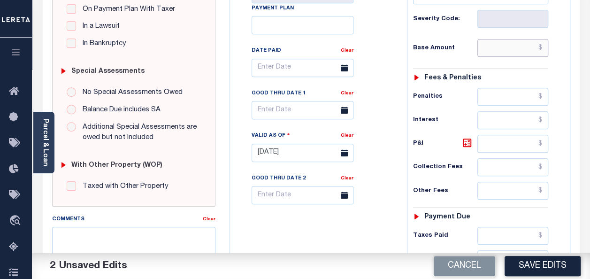
click at [496, 54] on input "text" at bounding box center [512, 48] width 71 height 18
type input "$0.00"
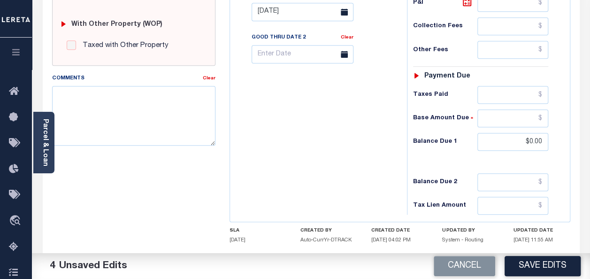
scroll to position [422, 0]
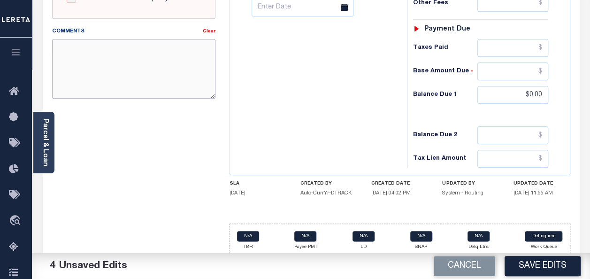
click at [140, 63] on textarea "Comments" at bounding box center [133, 68] width 163 height 59
click at [115, 69] on textarea "Comments" at bounding box center [133, 68] width 163 height 59
paste textarea "Spoke with t/c jorden no taxes are due"
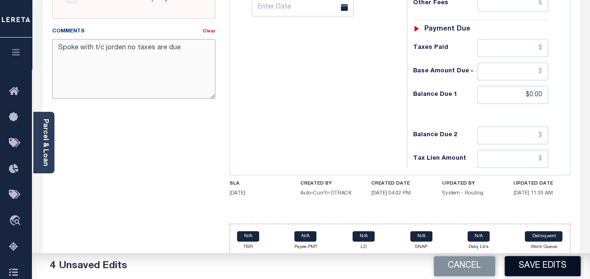
type textarea "Spoke with t/c jorden no taxes are due"
click at [547, 264] on button "Save Edits" at bounding box center [543, 266] width 76 height 20
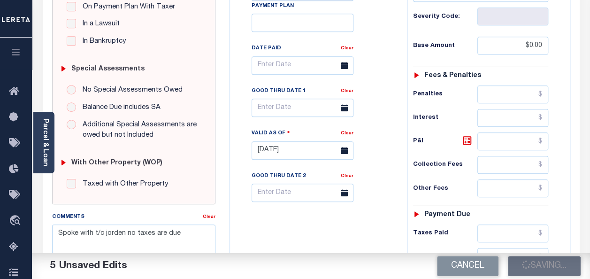
checkbox input "false"
type input "$0"
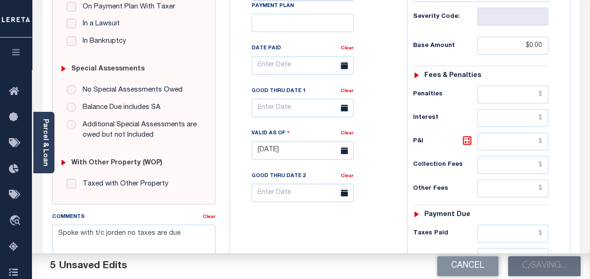
type input "$0"
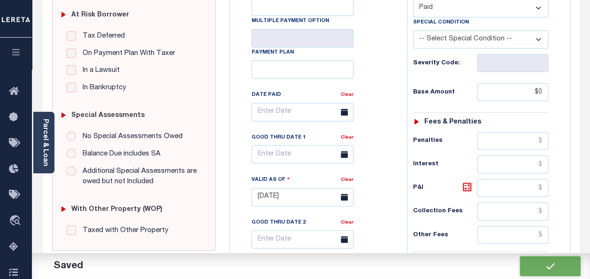
scroll to position [0, 0]
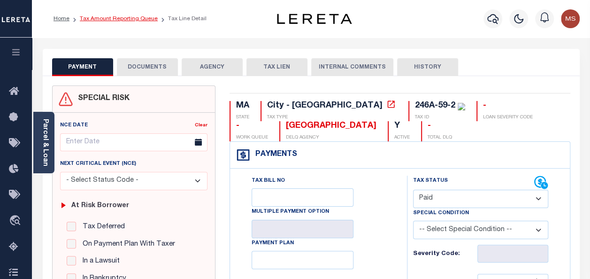
click at [115, 17] on link "Tax Amount Reporting Queue" at bounding box center [119, 19] width 78 height 6
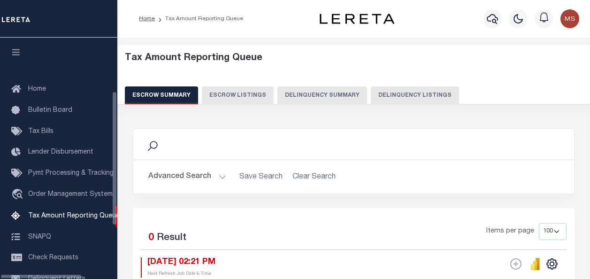
select select "100"
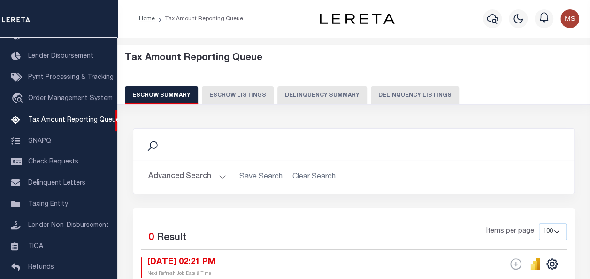
click at [401, 94] on button "Delinquency Listings" at bounding box center [415, 95] width 88 height 18
select select "100"
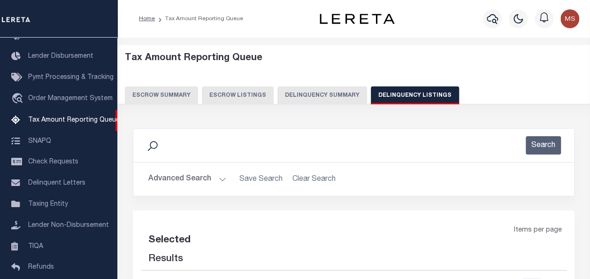
select select "100"
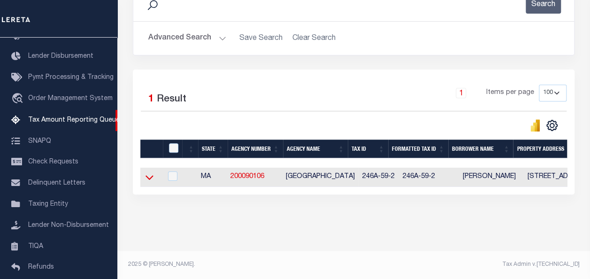
click at [151, 173] on icon at bounding box center [150, 177] width 8 height 10
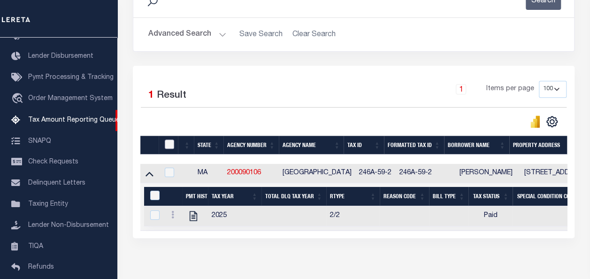
click at [174, 145] on input "checkbox" at bounding box center [169, 143] width 9 height 9
checkbox input "true"
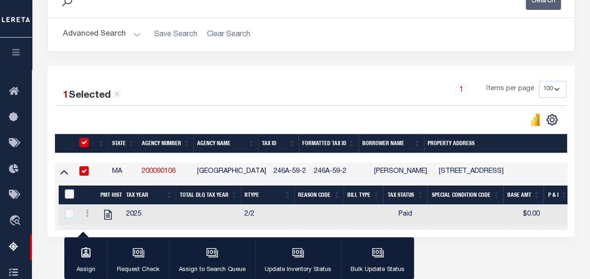
click at [65, 192] on input "&nbsp;" at bounding box center [69, 193] width 9 height 9
checkbox input "true"
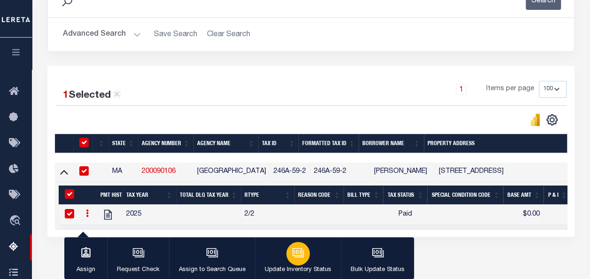
click at [297, 251] on icon "button" at bounding box center [298, 252] width 12 height 12
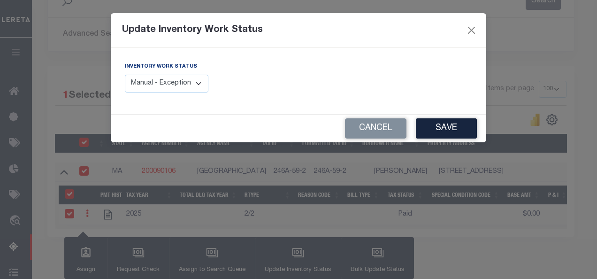
drag, startPoint x: 198, startPoint y: 84, endPoint x: 200, endPoint y: 90, distance: 6.4
click at [198, 84] on select "Manual - Exception Pended - Awaiting Search Late Add Exception Completed" at bounding box center [167, 84] width 84 height 18
select select "4"
click at [125, 75] on select "Manual - Exception Pended - Awaiting Search Late Add Exception Completed" at bounding box center [167, 84] width 84 height 18
click at [458, 125] on button "Save" at bounding box center [446, 128] width 61 height 20
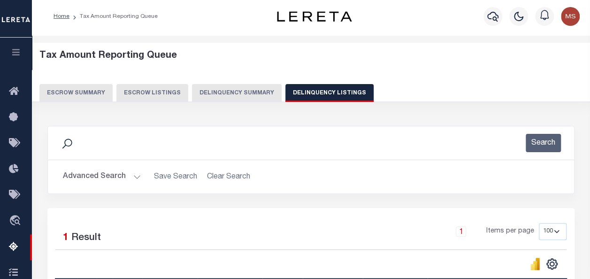
scroll to position [0, 0]
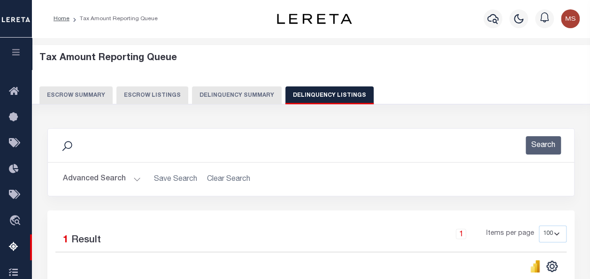
click at [132, 179] on button "Advanced Search" at bounding box center [102, 179] width 78 height 18
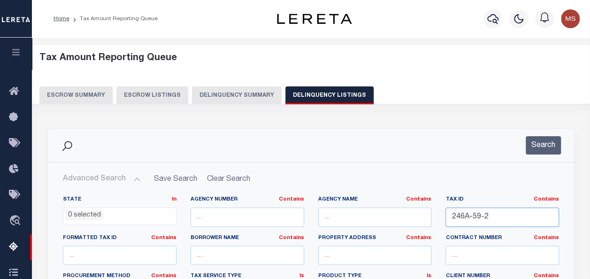
drag, startPoint x: 501, startPoint y: 221, endPoint x: 421, endPoint y: 207, distance: 81.3
paste input "246A-59-6"
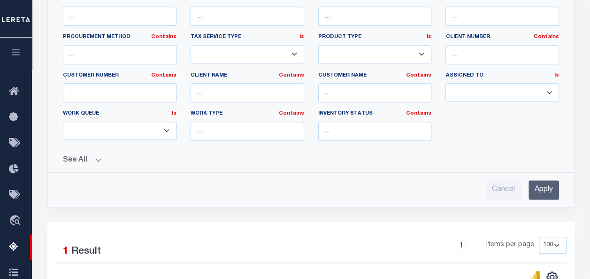
scroll to position [282, 0]
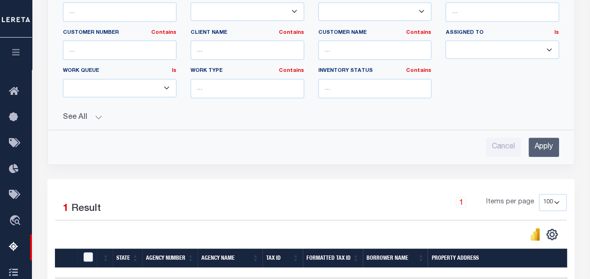
type input "246A-59-6"
click at [540, 144] on input "Apply" at bounding box center [543, 147] width 31 height 19
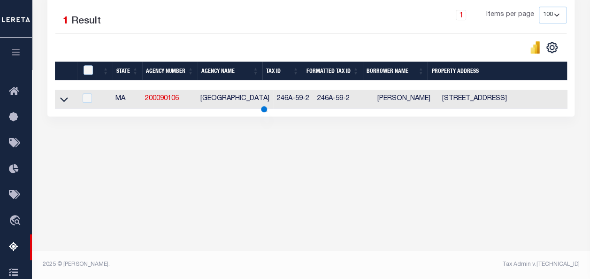
scroll to position [219, 0]
click at [66, 101] on icon at bounding box center [64, 99] width 8 height 10
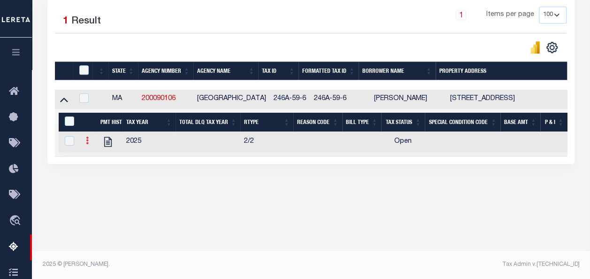
click at [88, 144] on icon at bounding box center [87, 141] width 3 height 8
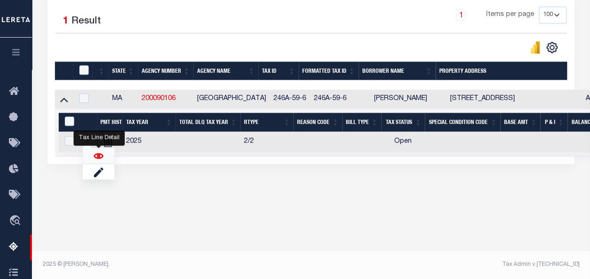
click at [97, 161] on img "" at bounding box center [98, 155] width 9 height 9
checkbox input "true"
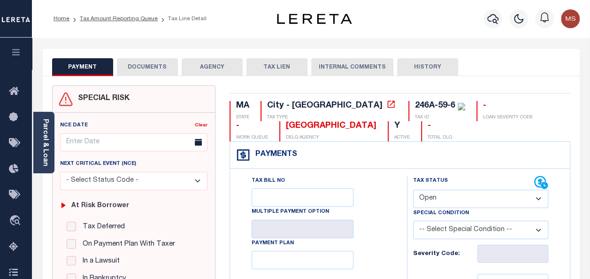
click at [446, 199] on select "- Select Status Code - Open Due/Unpaid Paid Incomplete No Tax Due Internal Refu…" at bounding box center [480, 199] width 135 height 18
select select "PYD"
click at [413, 190] on select "- Select Status Code - Open Due/Unpaid Paid Incomplete No Tax Due Internal Refu…" at bounding box center [480, 199] width 135 height 18
type input "[DATE]"
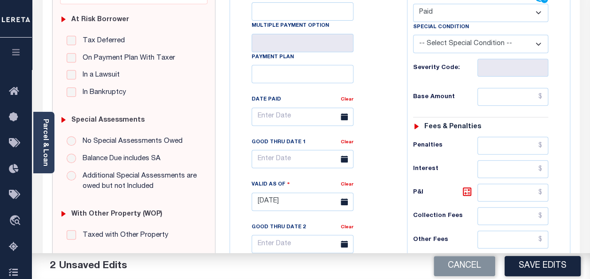
scroll to position [188, 0]
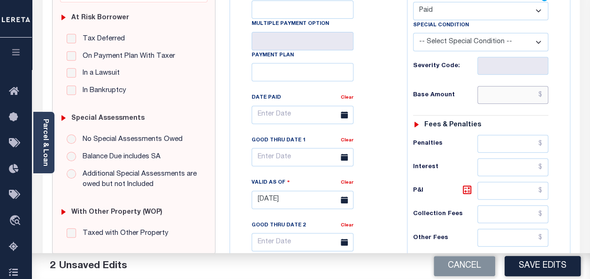
click at [517, 97] on input "text" at bounding box center [512, 95] width 71 height 18
type input "$0.00"
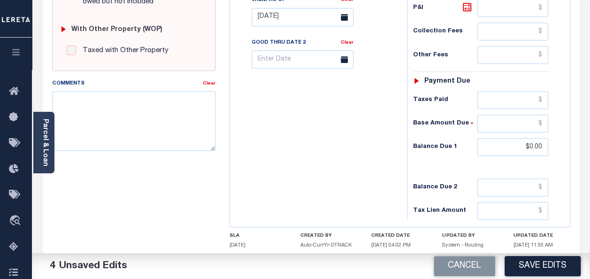
scroll to position [375, 0]
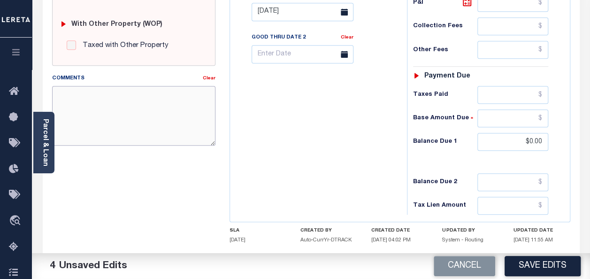
click at [159, 110] on textarea "Comments" at bounding box center [133, 115] width 163 height 59
click at [94, 128] on textarea "Comments" at bounding box center [133, 115] width 163 height 59
paste textarea "Spoke with t/c jorden no taxes are due"
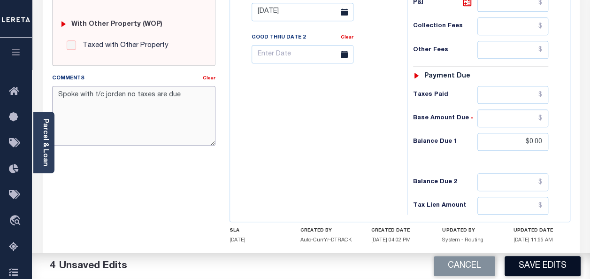
type textarea "Spoke with t/c jorden no taxes are due"
drag, startPoint x: 537, startPoint y: 268, endPoint x: 531, endPoint y: 265, distance: 6.5
click at [536, 268] on button "Save Edits" at bounding box center [543, 266] width 76 height 20
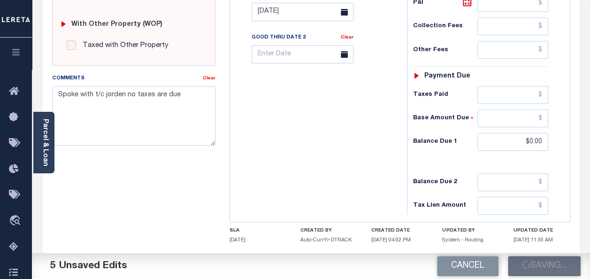
checkbox input "false"
type input "$0"
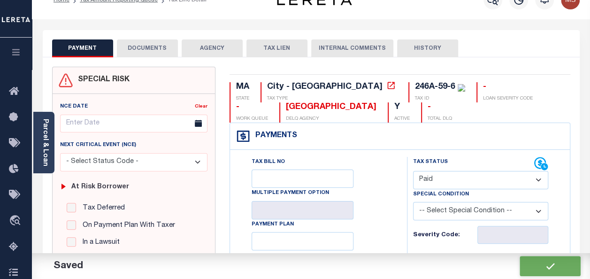
scroll to position [0, 0]
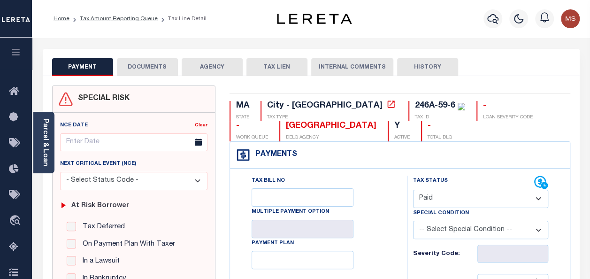
click at [132, 23] on li "Tax Amount Reporting Queue" at bounding box center [113, 19] width 88 height 8
click at [132, 21] on link "Tax Amount Reporting Queue" at bounding box center [119, 19] width 78 height 6
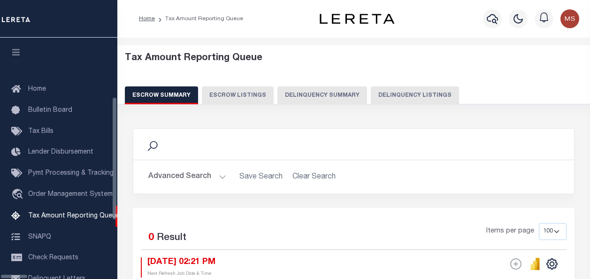
select select "100"
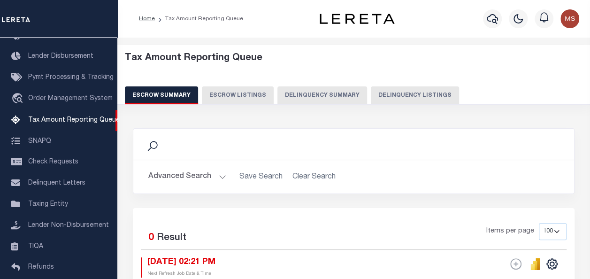
click at [390, 97] on button "Delinquency Listings" at bounding box center [415, 95] width 88 height 18
select select "100"
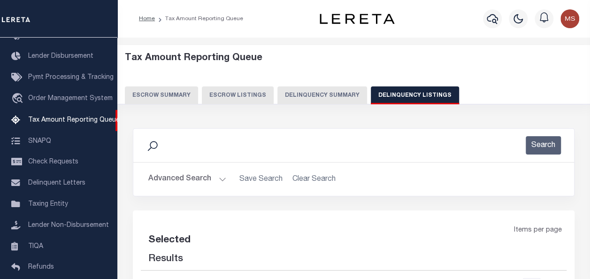
select select "100"
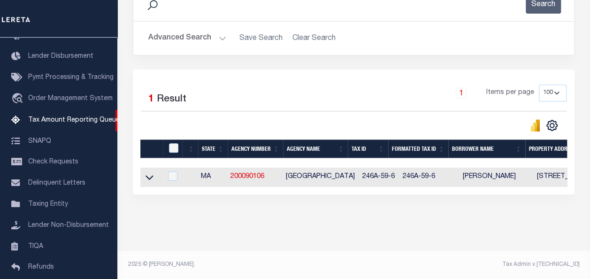
scroll to position [147, 0]
click at [151, 172] on icon at bounding box center [150, 177] width 8 height 10
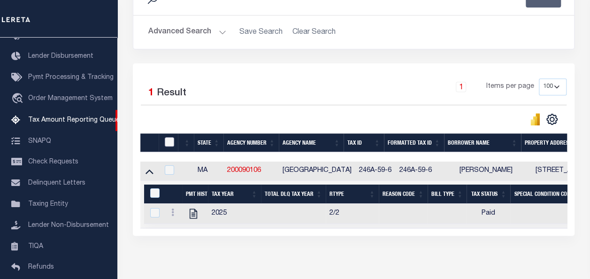
click at [171, 142] on input "checkbox" at bounding box center [169, 141] width 9 height 9
checkbox input "true"
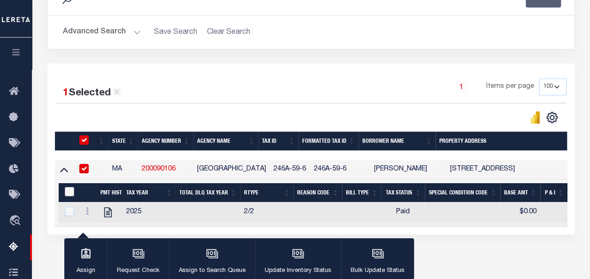
click at [65, 192] on input "&nbsp;" at bounding box center [69, 191] width 9 height 9
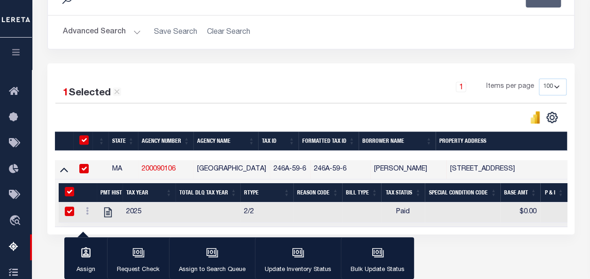
checkbox input "true"
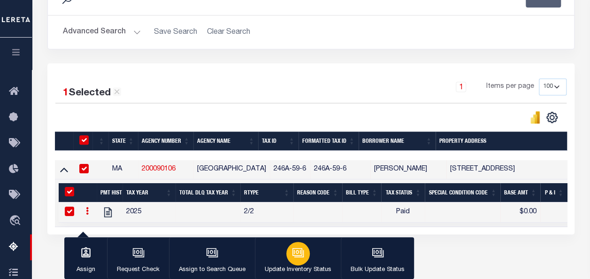
click at [296, 255] on icon "button" at bounding box center [298, 252] width 12 height 12
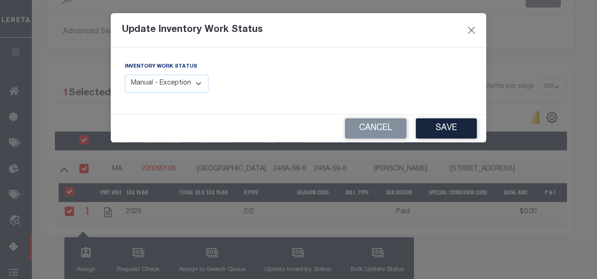
drag, startPoint x: 186, startPoint y: 85, endPoint x: 194, endPoint y: 90, distance: 9.0
click at [186, 85] on select "Manual - Exception Pended - Awaiting Search Late Add Exception Completed" at bounding box center [167, 84] width 84 height 18
select select "4"
click at [125, 75] on select "Manual - Exception Pended - Awaiting Search Late Add Exception Completed" at bounding box center [167, 84] width 84 height 18
click at [446, 132] on button "Save" at bounding box center [446, 128] width 61 height 20
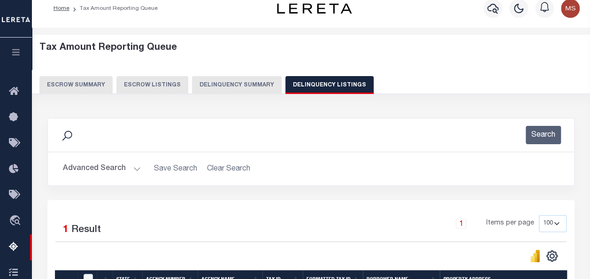
scroll to position [6, 0]
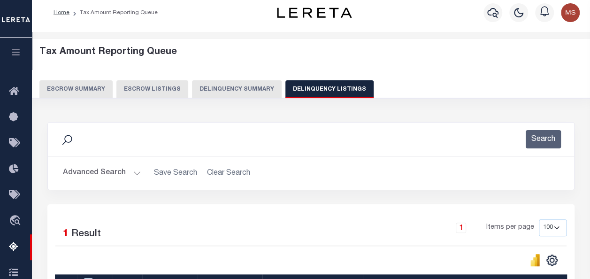
click at [133, 169] on button "Advanced Search" at bounding box center [102, 173] width 78 height 18
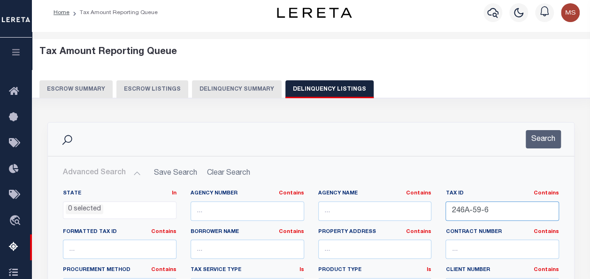
drag, startPoint x: 499, startPoint y: 211, endPoint x: 429, endPoint y: 207, distance: 70.9
paste input "247-110"
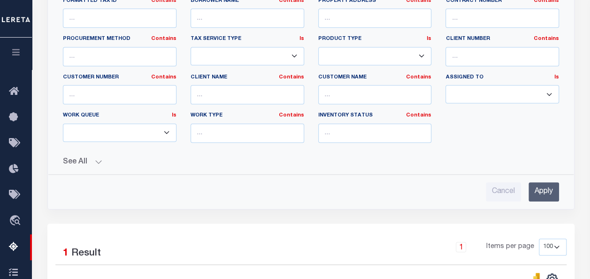
scroll to position [241, 0]
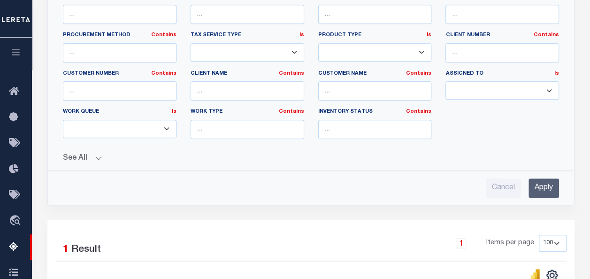
type input "247-110"
click at [543, 185] on input "Apply" at bounding box center [543, 187] width 31 height 19
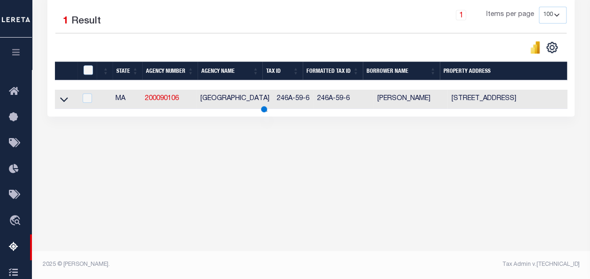
scroll to position [219, 0]
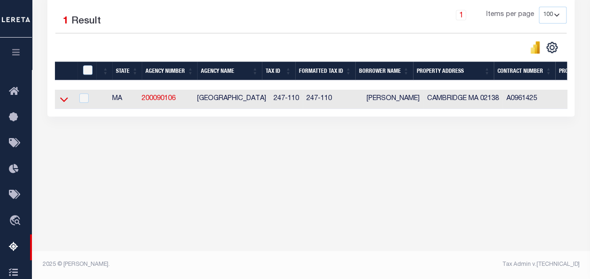
click at [62, 100] on icon at bounding box center [64, 100] width 8 height 5
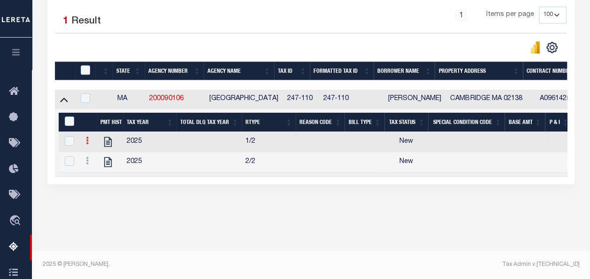
click at [86, 141] on icon at bounding box center [87, 141] width 3 height 8
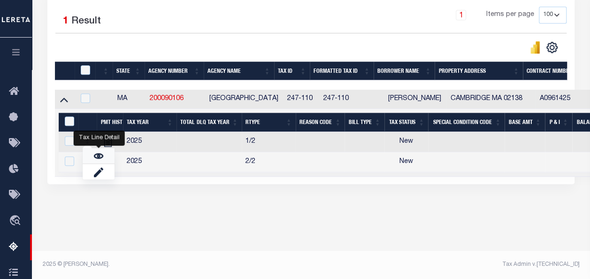
click at [100, 159] on img "" at bounding box center [98, 155] width 9 height 9
checkbox input "false"
checkbox input "true"
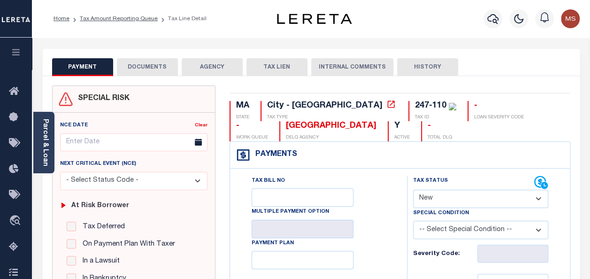
click at [431, 197] on select "- Select Status Code - Open Due/Unpaid Paid Incomplete No Tax Due Internal Refu…" at bounding box center [480, 199] width 135 height 18
select select "PYD"
click at [413, 190] on select "- Select Status Code - Open Due/Unpaid Paid Incomplete No Tax Due Internal Refu…" at bounding box center [480, 199] width 135 height 18
type input "[DATE]"
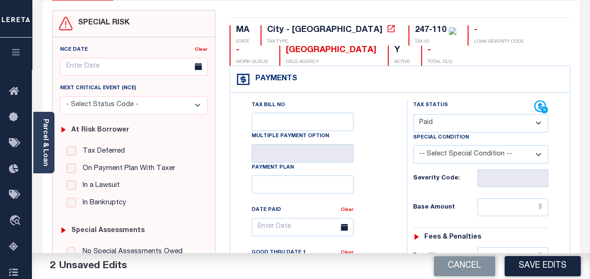
scroll to position [94, 0]
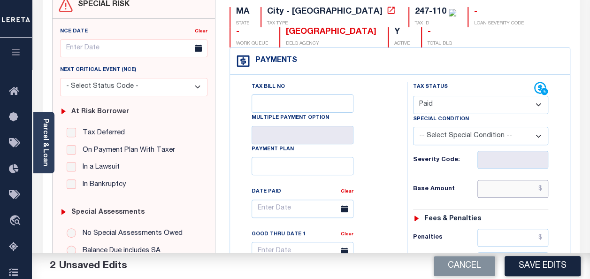
click at [507, 186] on input "text" at bounding box center [512, 189] width 71 height 18
type input "$0.00"
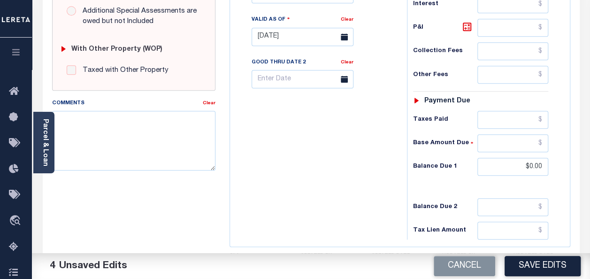
scroll to position [422, 0]
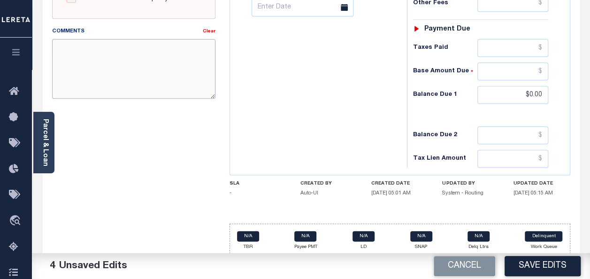
click at [106, 62] on textarea "Comments" at bounding box center [133, 68] width 163 height 59
click at [168, 82] on textarea "Comments" at bounding box center [133, 68] width 163 height 59
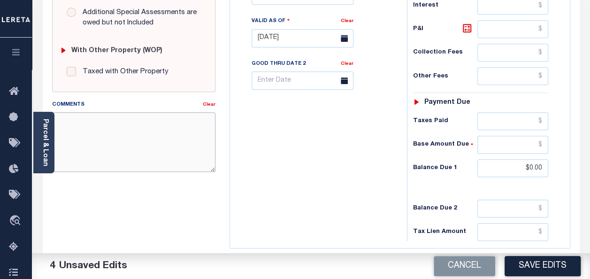
scroll to position [375, 0]
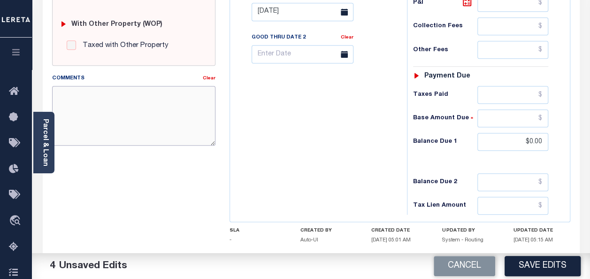
click at [102, 107] on textarea "Comments" at bounding box center [133, 115] width 163 height 59
click at [123, 98] on textarea "Comments" at bounding box center [133, 115] width 163 height 59
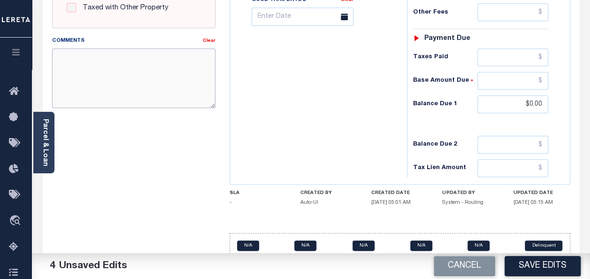
scroll to position [422, 0]
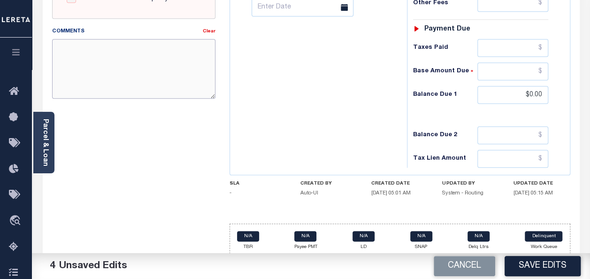
click at [87, 68] on textarea "Comments" at bounding box center [133, 68] width 163 height 59
paste textarea "Spoke with t/c jorden no taxes are due"
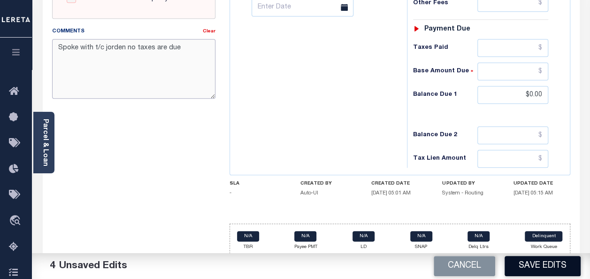
type textarea "Spoke with t/c jorden no taxes are due"
click at [547, 268] on button "Save Edits" at bounding box center [543, 266] width 76 height 20
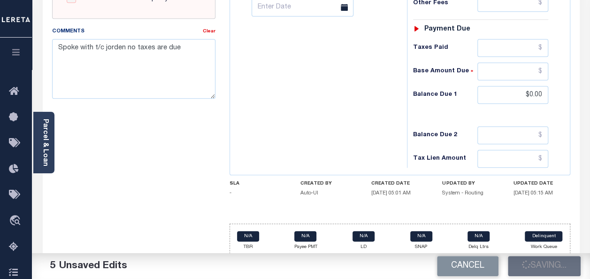
checkbox input "false"
type input "$0"
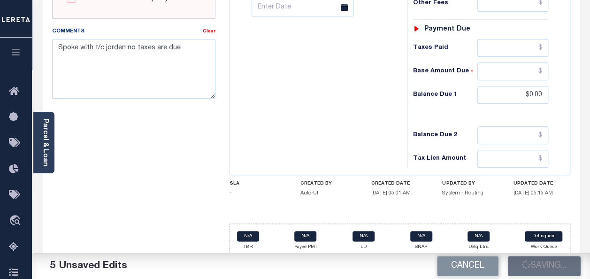
type input "$0"
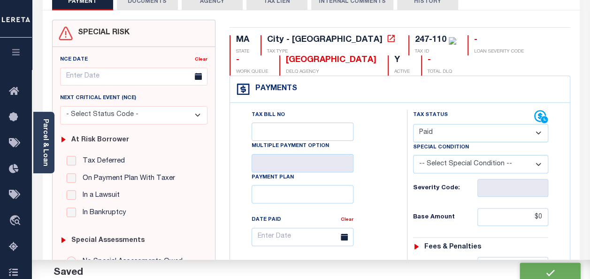
scroll to position [0, 0]
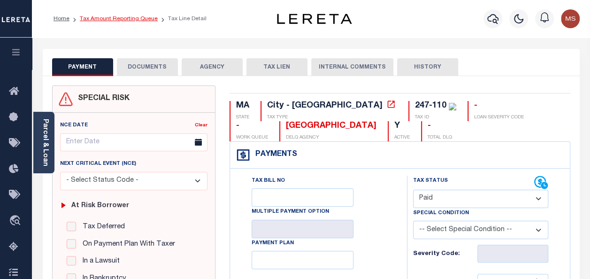
click at [93, 21] on link "Tax Amount Reporting Queue" at bounding box center [119, 19] width 78 height 6
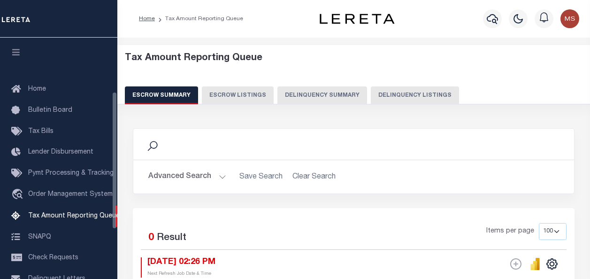
select select "100"
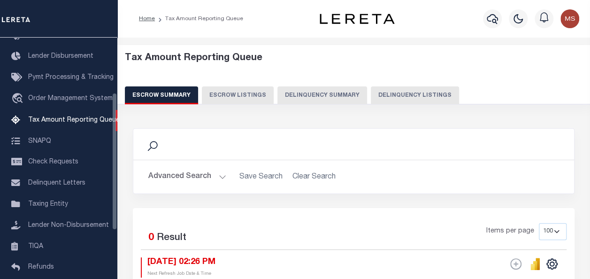
click at [416, 97] on button "Delinquency Listings" at bounding box center [415, 95] width 88 height 18
select select "100"
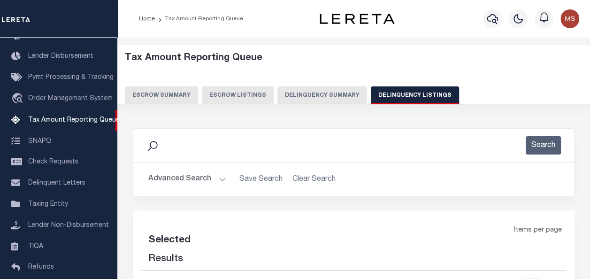
select select "100"
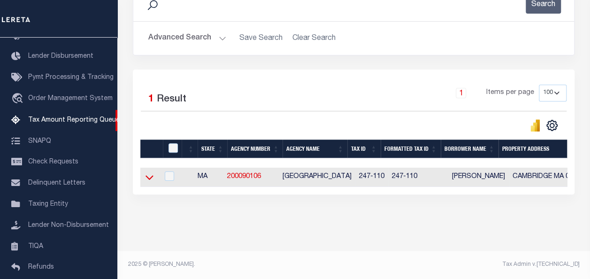
click at [150, 172] on icon at bounding box center [150, 177] width 8 height 10
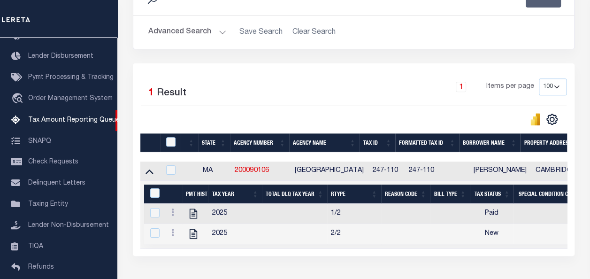
scroll to position [215, 0]
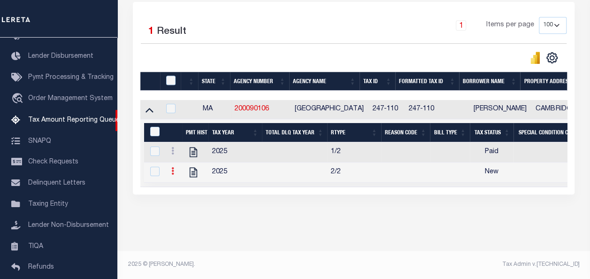
click at [171, 167] on icon at bounding box center [172, 171] width 3 height 8
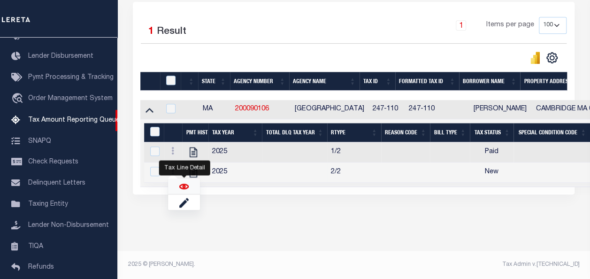
click at [183, 188] on img "" at bounding box center [183, 186] width 9 height 9
checkbox input "true"
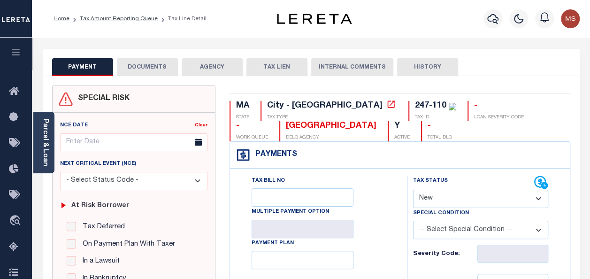
click at [477, 201] on select "- Select Status Code - Open Due/Unpaid Paid Incomplete No Tax Due Internal Refu…" at bounding box center [480, 199] width 135 height 18
select select "PYD"
click at [413, 190] on select "- Select Status Code - Open Due/Unpaid Paid Incomplete No Tax Due Internal Refu…" at bounding box center [480, 199] width 135 height 18
type input "[DATE]"
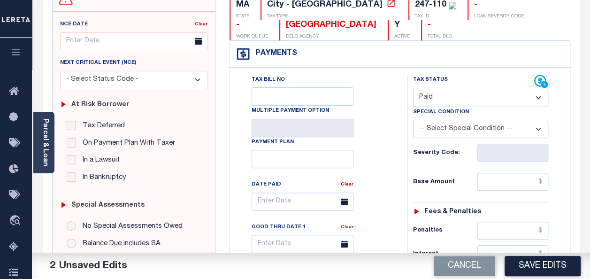
scroll to position [188, 0]
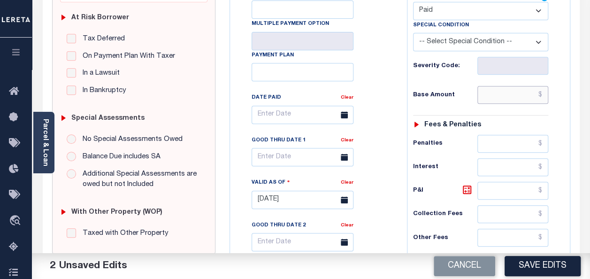
click at [500, 99] on input "text" at bounding box center [512, 95] width 71 height 18
type input "$0.00"
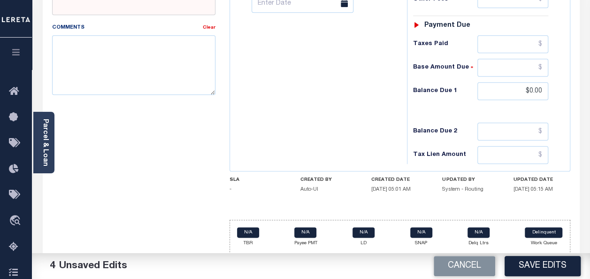
scroll to position [427, 0]
click at [160, 60] on textarea "Comments" at bounding box center [133, 64] width 163 height 59
click at [141, 67] on textarea "Comments" at bounding box center [133, 64] width 163 height 59
paste textarea "Spoke with t/c jorden no taxes are due"
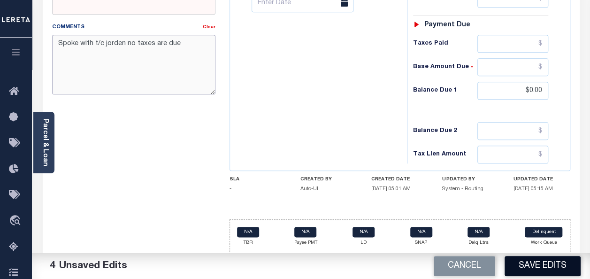
type textarea "Spoke with t/c jorden no taxes are due"
click at [545, 264] on button "Save Edits" at bounding box center [543, 266] width 76 height 20
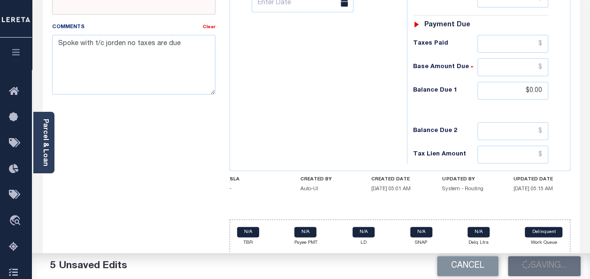
checkbox input "false"
type input "$0"
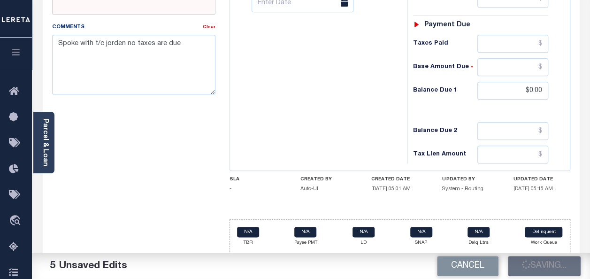
type input "$0"
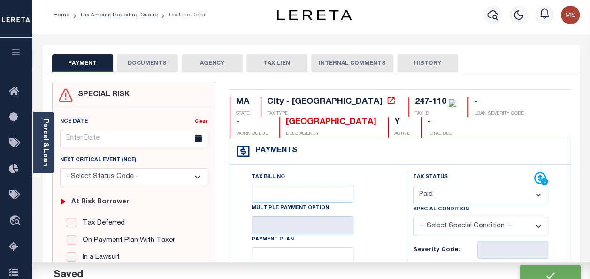
scroll to position [0, 0]
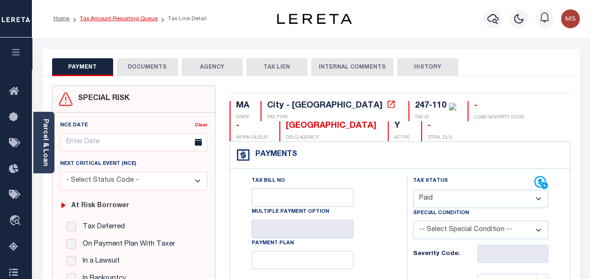
click at [137, 20] on link "Tax Amount Reporting Queue" at bounding box center [119, 19] width 78 height 6
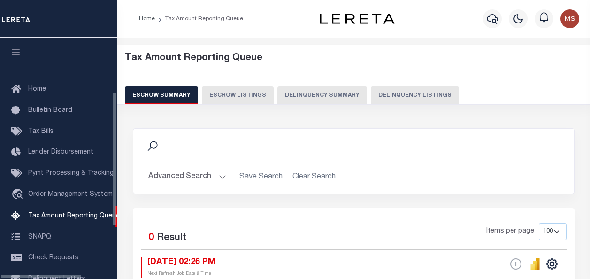
select select "100"
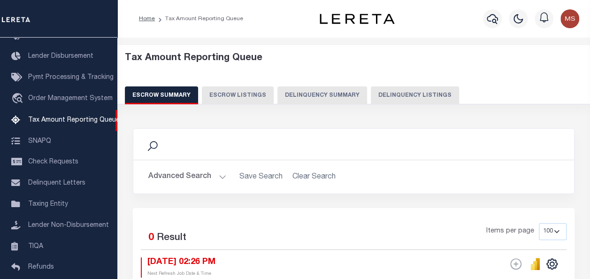
click at [393, 94] on button "Delinquency Listings" at bounding box center [415, 95] width 88 height 18
select select "100"
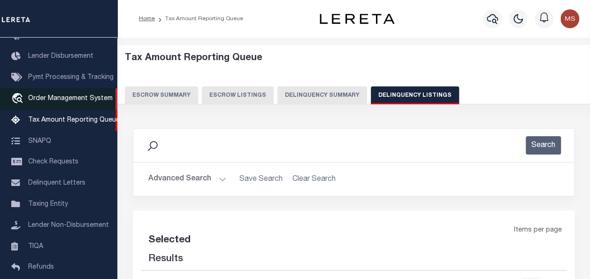
select select "100"
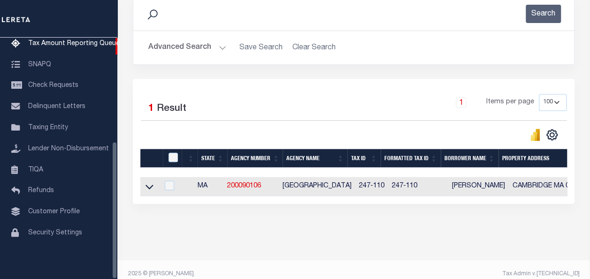
scroll to position [147, 0]
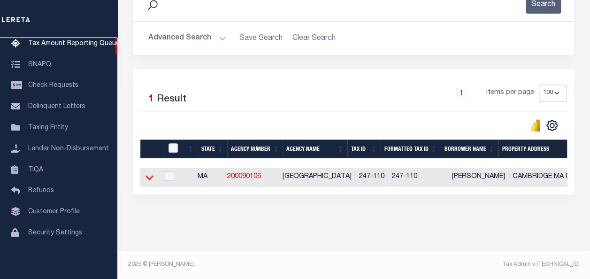
click at [149, 172] on icon at bounding box center [150, 177] width 8 height 10
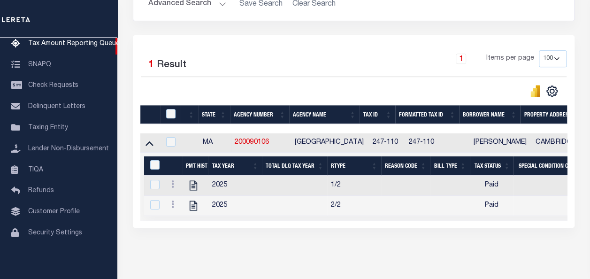
scroll to position [215, 0]
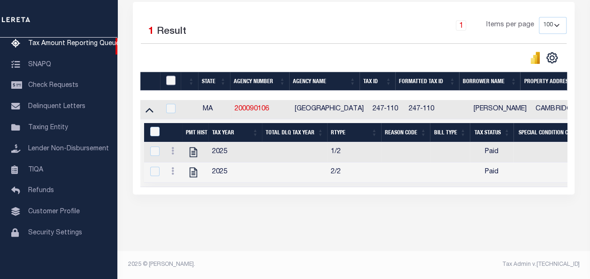
click at [170, 76] on input "checkbox" at bounding box center [170, 80] width 9 height 9
checkbox input "true"
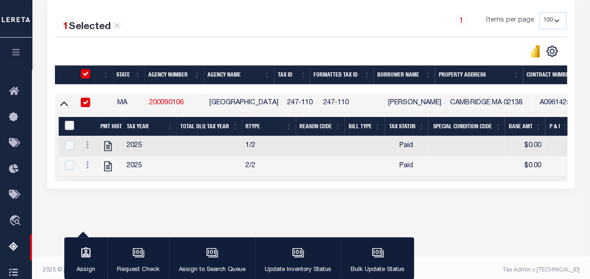
click at [69, 122] on input "&nbsp;" at bounding box center [69, 125] width 9 height 9
checkbox input "true"
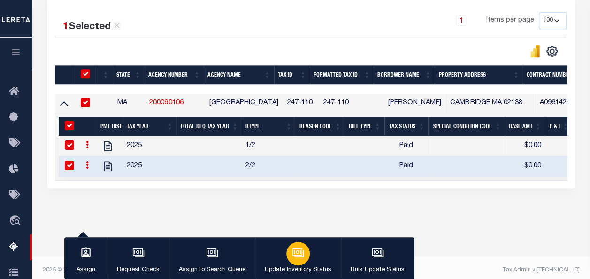
click at [293, 255] on icon "button" at bounding box center [297, 252] width 10 height 8
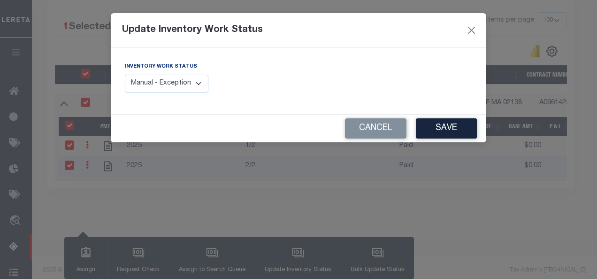
click at [194, 83] on select "Manual - Exception Pended - Awaiting Search Late Add Exception Completed" at bounding box center [167, 84] width 84 height 18
select select "4"
click at [125, 75] on select "Manual - Exception Pended - Awaiting Search Late Add Exception Completed" at bounding box center [167, 84] width 84 height 18
click at [446, 132] on button "Save" at bounding box center [446, 128] width 61 height 20
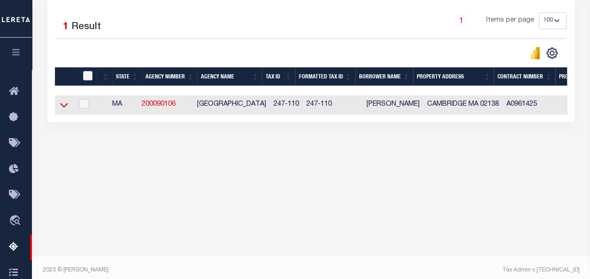
click at [64, 103] on icon at bounding box center [64, 105] width 8 height 10
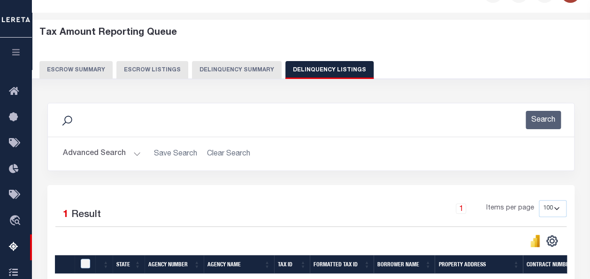
scroll to position [0, 0]
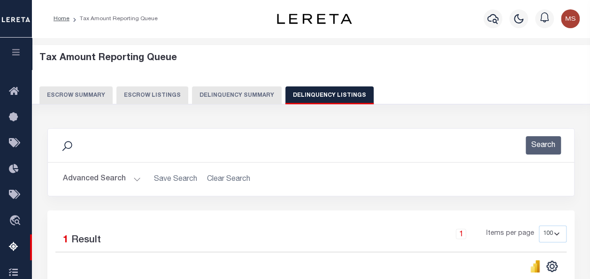
click at [138, 178] on button "Advanced Search" at bounding box center [102, 179] width 78 height 18
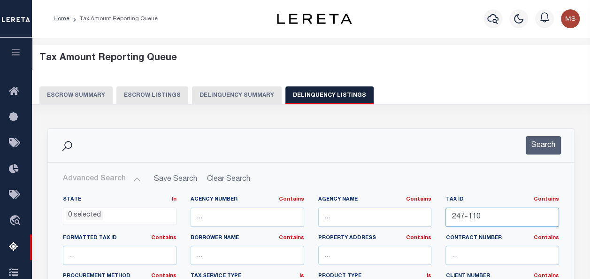
drag, startPoint x: 524, startPoint y: 225, endPoint x: 443, endPoint y: 221, distance: 81.3
click at [443, 221] on div "Tax ID Contains Contains Is 247-110" at bounding box center [502, 215] width 128 height 38
paste input "247-148"
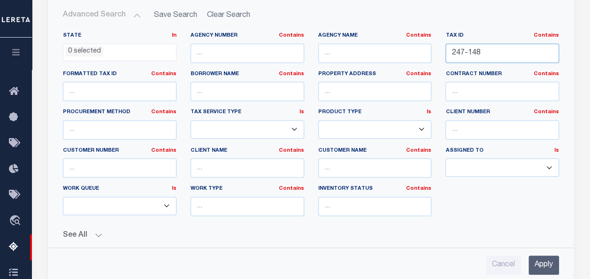
scroll to position [235, 0]
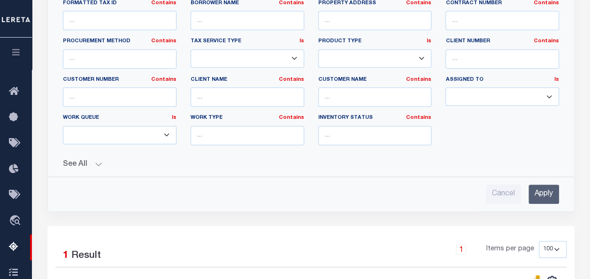
type input "247-148"
click at [544, 192] on input "Apply" at bounding box center [543, 193] width 31 height 19
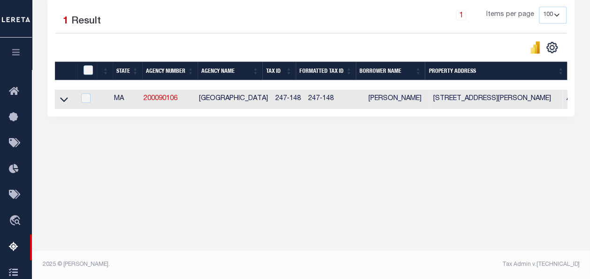
scroll to position [219, 0]
click at [67, 103] on icon at bounding box center [64, 99] width 8 height 10
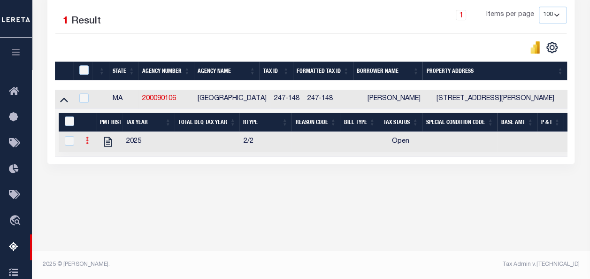
click at [89, 144] on link at bounding box center [87, 142] width 10 height 8
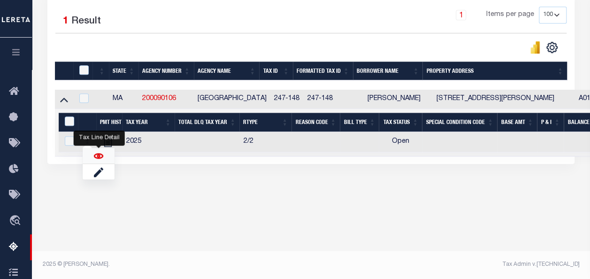
click at [97, 159] on img "" at bounding box center [98, 155] width 9 height 9
checkbox input "true"
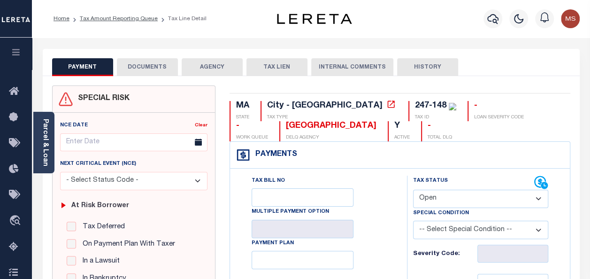
click at [451, 203] on select "- Select Status Code - Open Due/Unpaid Paid Incomplete No Tax Due Internal Refu…" at bounding box center [480, 199] width 135 height 18
select select "PYD"
click at [413, 190] on select "- Select Status Code - Open Due/Unpaid Paid Incomplete No Tax Due Internal Refu…" at bounding box center [480, 199] width 135 height 18
type input "[DATE]"
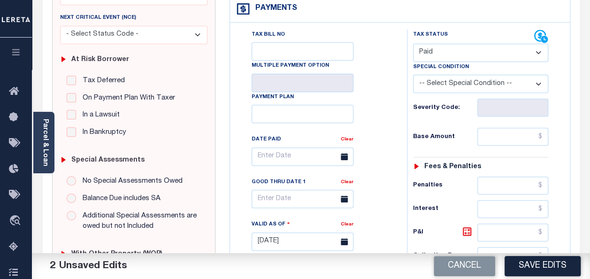
scroll to position [235, 0]
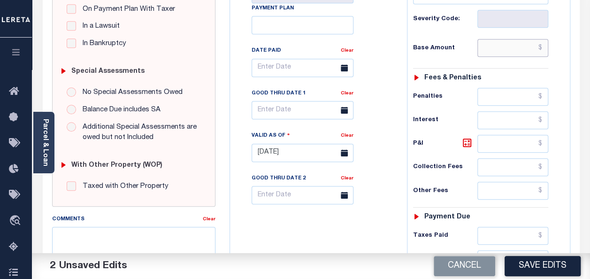
click at [496, 51] on input "text" at bounding box center [512, 48] width 71 height 18
type input "$0.00"
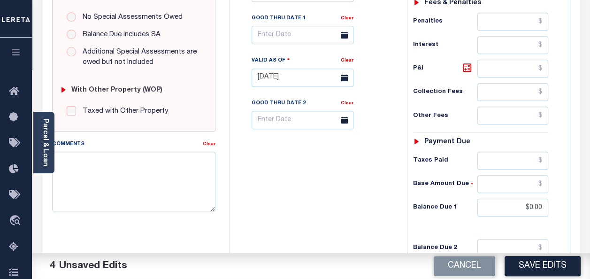
scroll to position [375, 0]
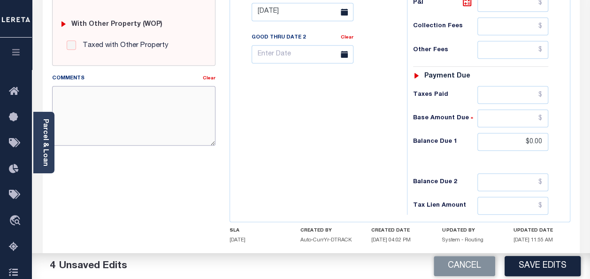
click at [88, 99] on textarea "Comments" at bounding box center [133, 115] width 163 height 59
click at [99, 109] on textarea "Comments" at bounding box center [133, 115] width 163 height 59
paste textarea "Spoke with t/c jorden no taxes are due"
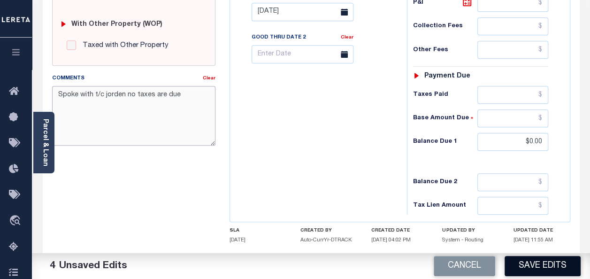
type textarea "Spoke with t/c jorden no taxes are due"
click at [548, 266] on button "Save Edits" at bounding box center [543, 266] width 76 height 20
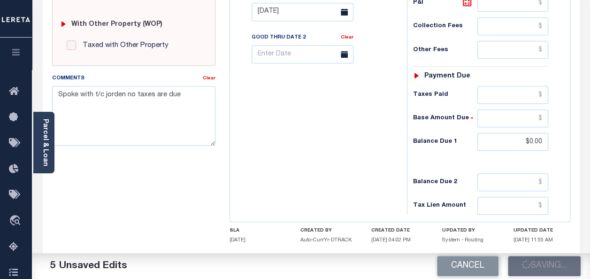
checkbox input "false"
type input "$0"
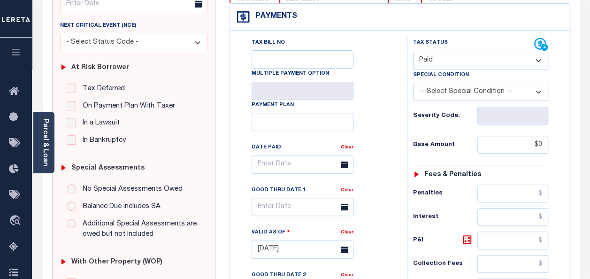
scroll to position [0, 0]
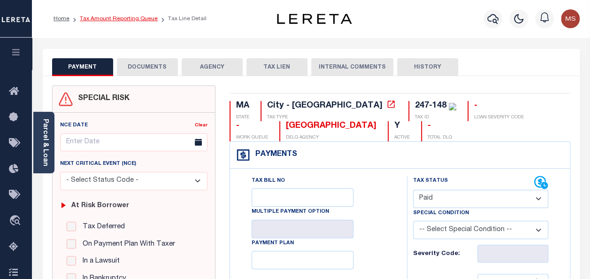
click at [118, 18] on link "Tax Amount Reporting Queue" at bounding box center [119, 19] width 78 height 6
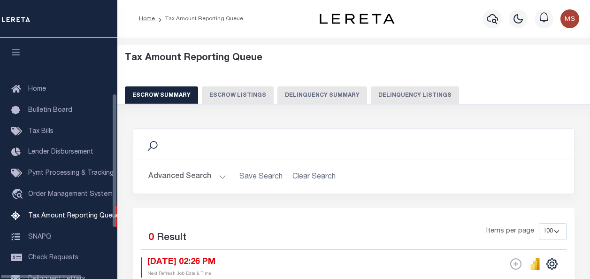
select select "100"
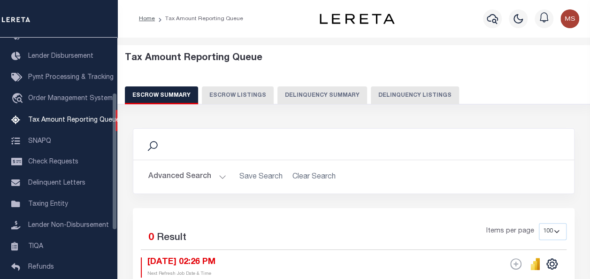
click at [403, 97] on button "Delinquency Listings" at bounding box center [415, 95] width 88 height 18
select select "100"
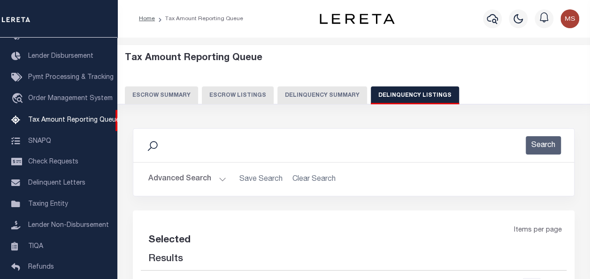
select select "100"
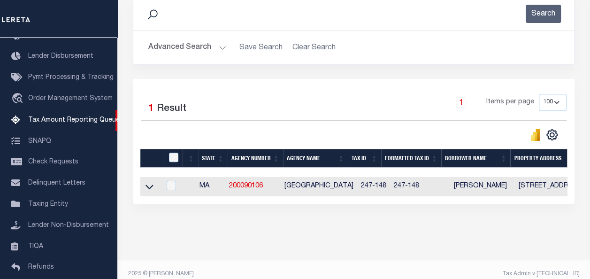
scroll to position [147, 0]
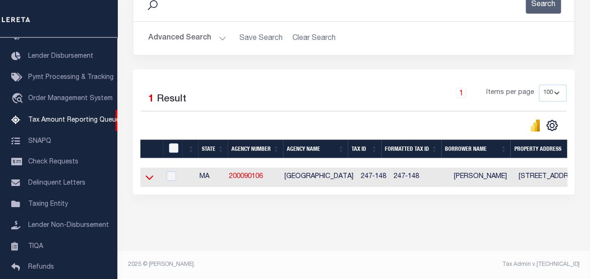
click at [150, 172] on icon at bounding box center [150, 177] width 8 height 10
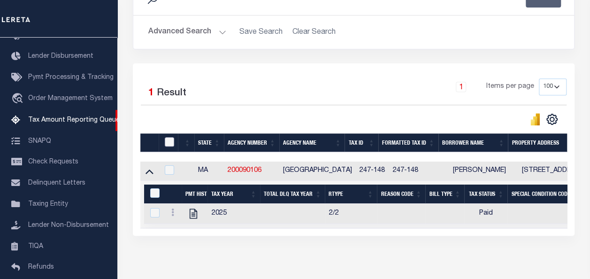
click at [170, 142] on input "checkbox" at bounding box center [169, 141] width 9 height 9
checkbox input "true"
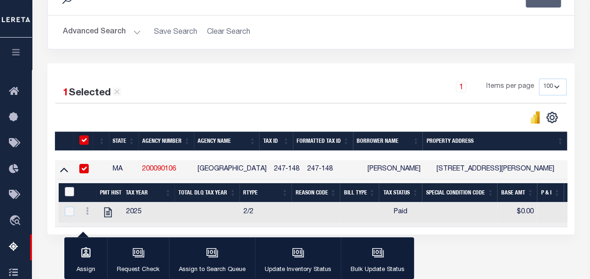
click at [70, 190] on input "&nbsp;" at bounding box center [69, 191] width 9 height 9
checkbox input "true"
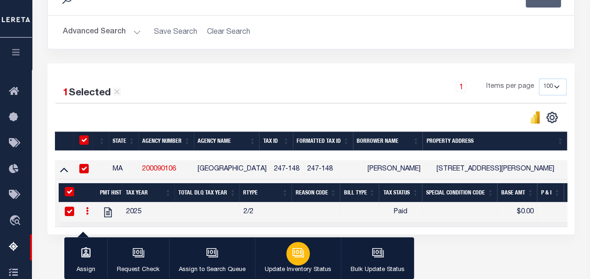
click at [297, 257] on icon "button" at bounding box center [298, 253] width 9 height 7
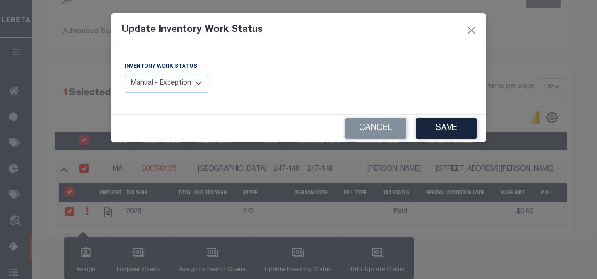
click at [183, 86] on select "Manual - Exception Pended - Awaiting Search Late Add Exception Completed" at bounding box center [167, 84] width 84 height 18
select select "4"
click at [125, 75] on select "Manual - Exception Pended - Awaiting Search Late Add Exception Completed" at bounding box center [167, 84] width 84 height 18
click at [457, 126] on button "Save" at bounding box center [446, 128] width 61 height 20
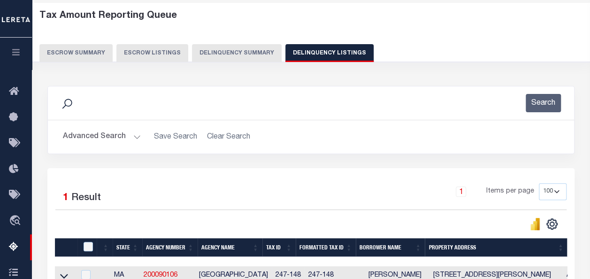
scroll to position [6, 0]
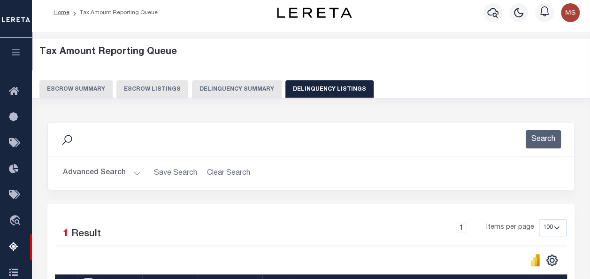
click at [131, 170] on button "Advanced Search" at bounding box center [102, 173] width 78 height 18
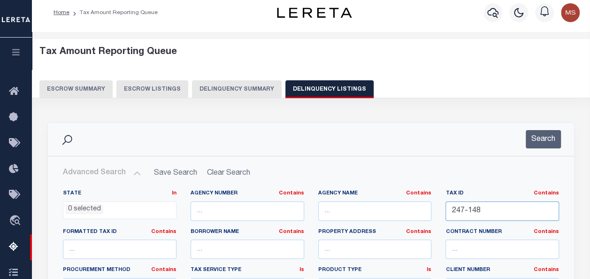
drag, startPoint x: 502, startPoint y: 212, endPoint x: 425, endPoint y: 202, distance: 77.1
paste input "75-164-2"
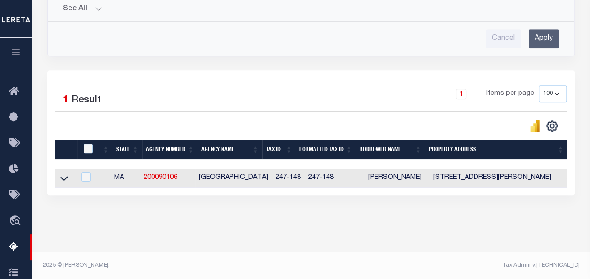
scroll to position [395, 0]
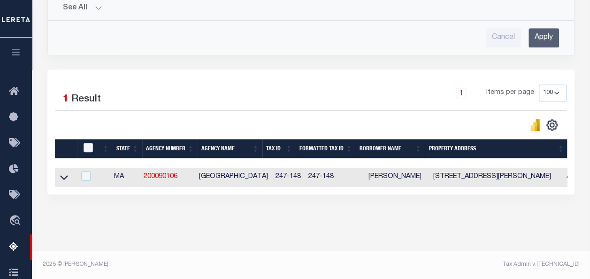
type input "75-164-2"
click at [546, 34] on input "Apply" at bounding box center [543, 37] width 31 height 19
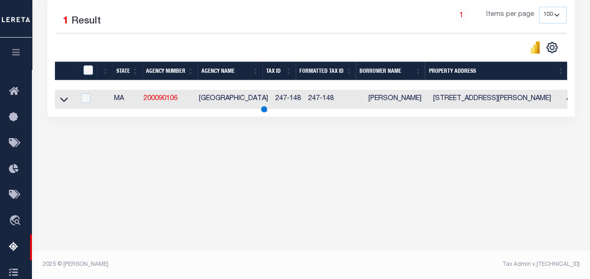
scroll to position [219, 0]
click at [64, 99] on icon at bounding box center [64, 99] width 8 height 10
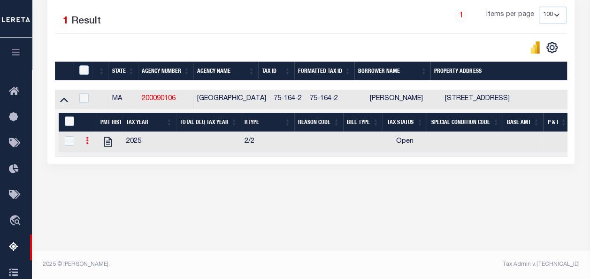
click at [86, 144] on icon at bounding box center [87, 141] width 3 height 8
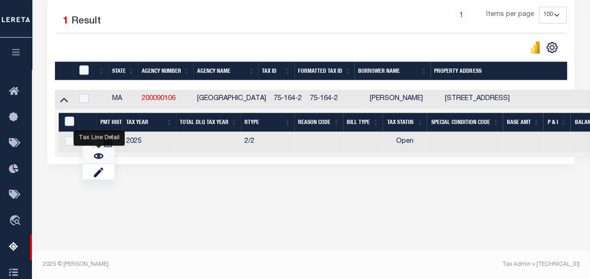
click at [95, 157] on img "" at bounding box center [98, 155] width 9 height 9
checkbox input "true"
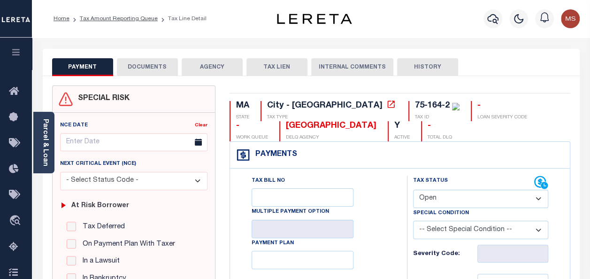
click at [446, 199] on select "- Select Status Code - Open Due/Unpaid Paid Incomplete No Tax Due Internal Refu…" at bounding box center [480, 199] width 135 height 18
select select "PYD"
click at [413, 190] on select "- Select Status Code - Open Due/Unpaid Paid Incomplete No Tax Due Internal Refu…" at bounding box center [480, 199] width 135 height 18
type input "[DATE]"
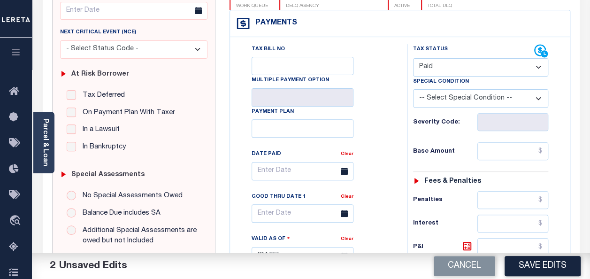
scroll to position [235, 0]
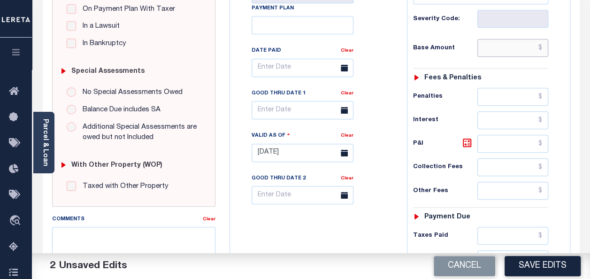
click at [500, 54] on input "text" at bounding box center [512, 48] width 71 height 18
type input "$0.00"
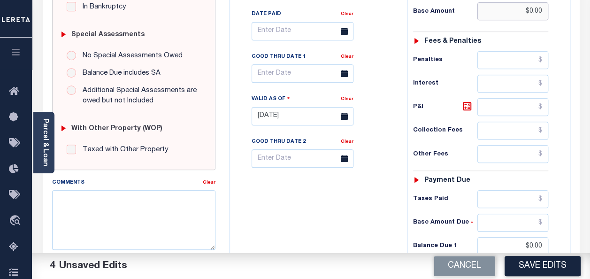
scroll to position [375, 0]
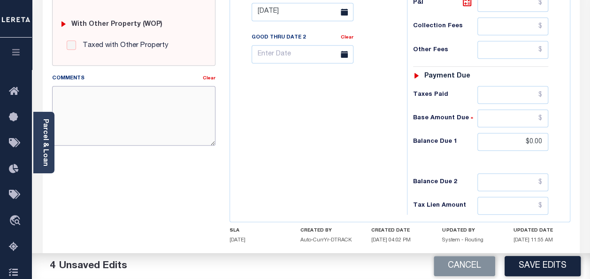
click at [128, 108] on textarea "Comments" at bounding box center [133, 115] width 163 height 59
click at [174, 113] on textarea "Comments" at bounding box center [133, 115] width 163 height 59
paste textarea "Spoke with t/c jorden no taxes are due"
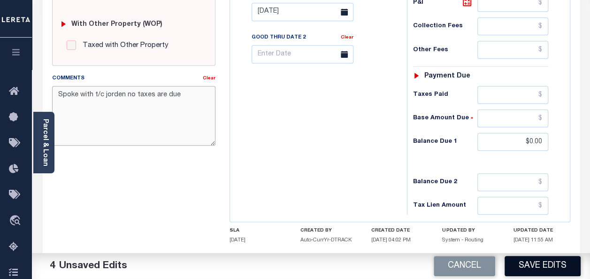
type textarea "Spoke with t/c jorden no taxes are due"
click at [544, 268] on button "Save Edits" at bounding box center [543, 266] width 76 height 20
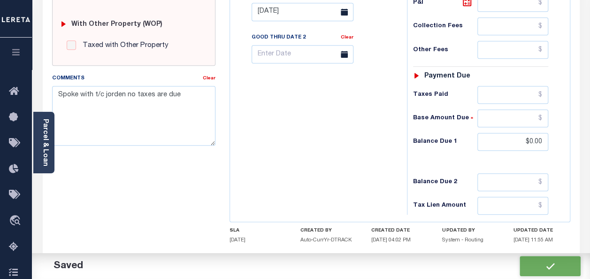
checkbox input "false"
type input "$0"
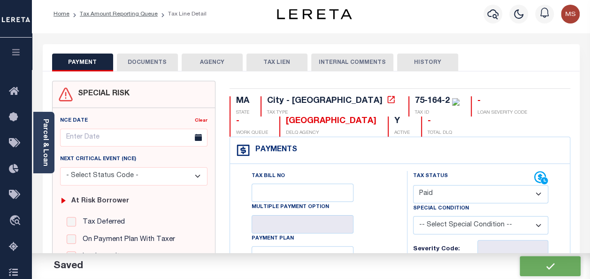
scroll to position [0, 0]
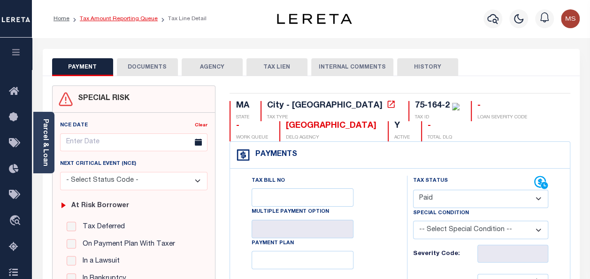
click at [113, 19] on link "Tax Amount Reporting Queue" at bounding box center [119, 19] width 78 height 6
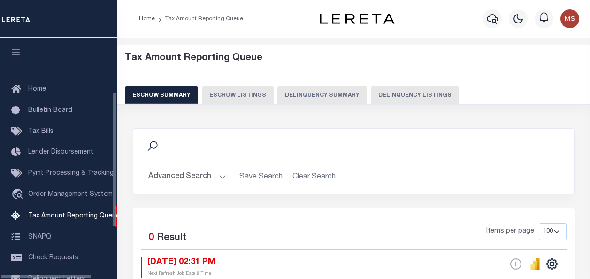
select select "100"
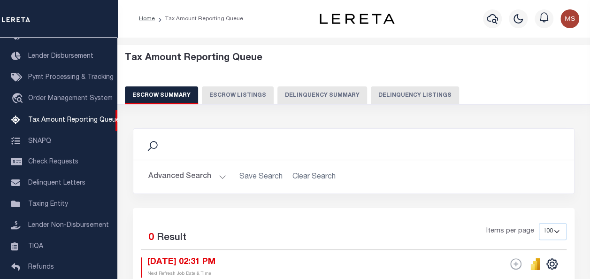
click at [418, 91] on button "Delinquency Listings" at bounding box center [415, 95] width 88 height 18
select select "100"
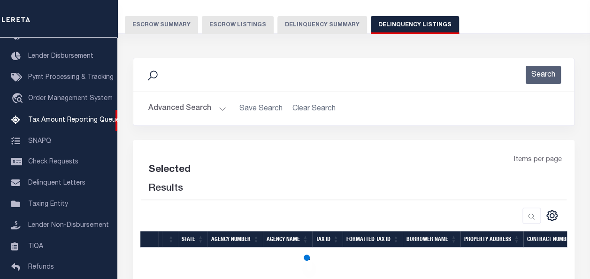
scroll to position [156, 0]
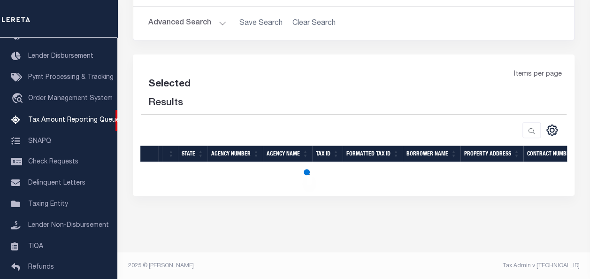
select select "100"
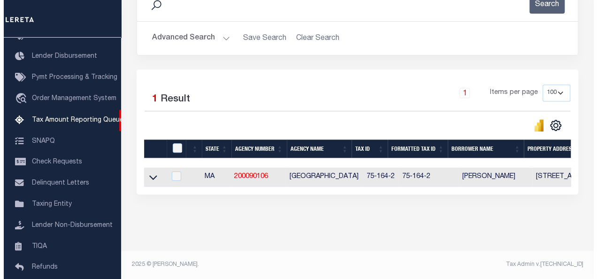
scroll to position [147, 0]
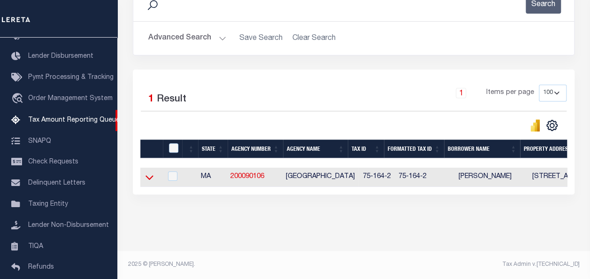
click at [150, 172] on icon at bounding box center [150, 177] width 8 height 10
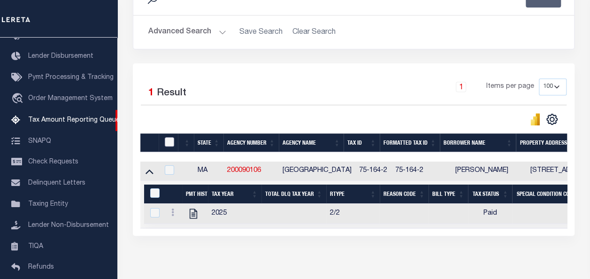
click at [168, 142] on input "checkbox" at bounding box center [169, 141] width 9 height 9
checkbox input "true"
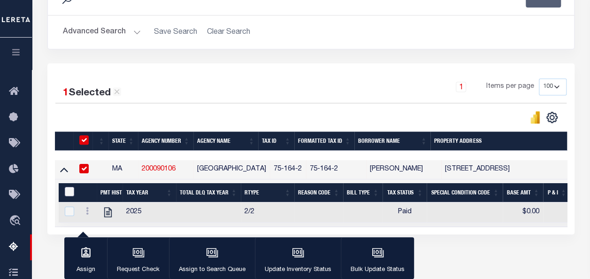
click at [71, 191] on input "&nbsp;" at bounding box center [69, 191] width 9 height 9
checkbox input "true"
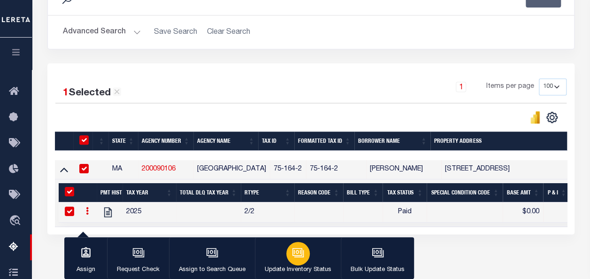
click at [295, 251] on icon "button" at bounding box center [297, 252] width 7 height 4
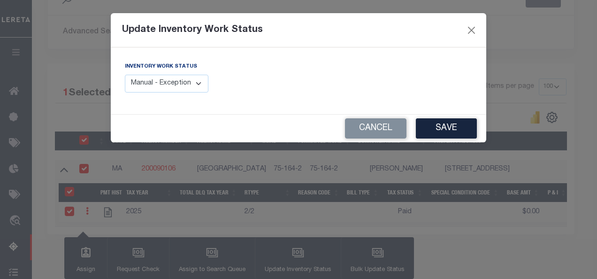
click at [168, 76] on select "Manual - Exception Pended - Awaiting Search Late Add Exception Completed" at bounding box center [167, 84] width 84 height 18
click at [178, 84] on select "Manual - Exception Pended - Awaiting Search Late Add Exception Completed" at bounding box center [167, 84] width 84 height 18
click at [199, 82] on select "Manual - Exception Pended - Awaiting Search Late Add Exception Completed" at bounding box center [167, 84] width 84 height 18
select select "4"
click at [125, 75] on select "Manual - Exception Pended - Awaiting Search Late Add Exception Completed" at bounding box center [167, 84] width 84 height 18
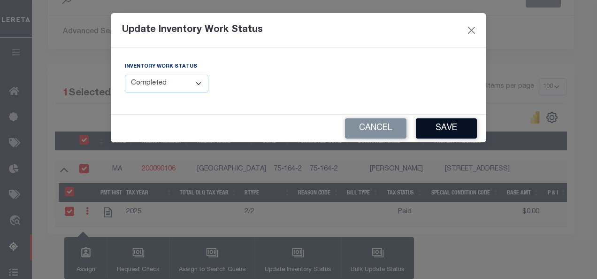
click at [450, 128] on button "Save" at bounding box center [446, 128] width 61 height 20
